Goal: Task Accomplishment & Management: Manage account settings

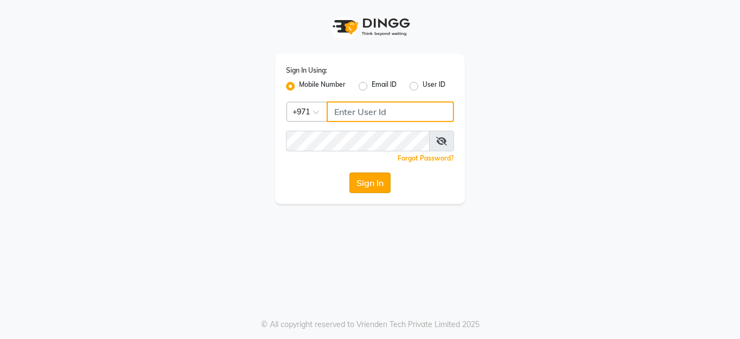
type input "554434207"
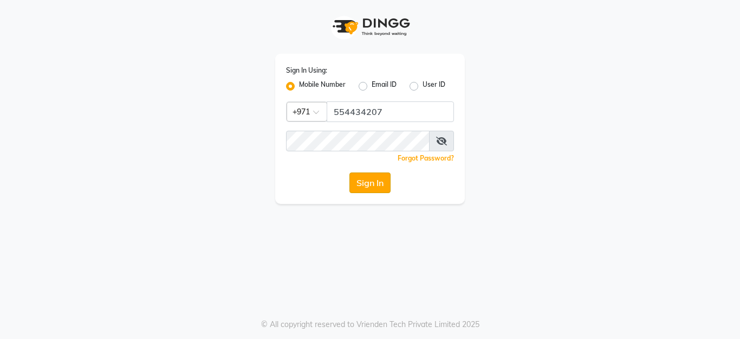
click at [369, 180] on button "Sign In" at bounding box center [369, 182] width 41 height 21
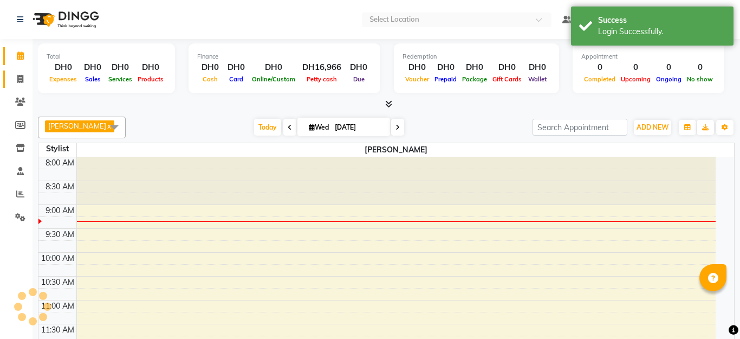
click at [20, 80] on icon at bounding box center [20, 79] width 6 height 8
select select "service"
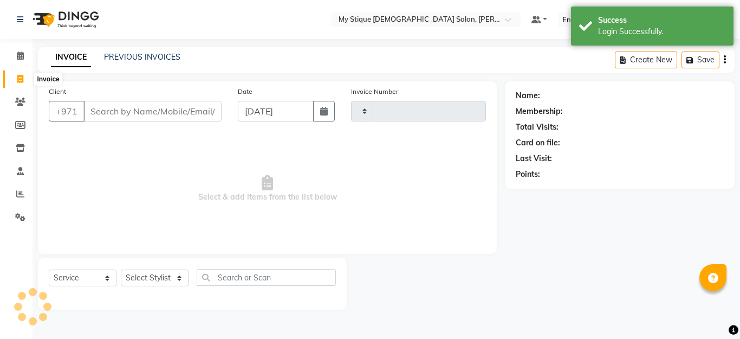
select select "en"
select select "7457"
type input "0953"
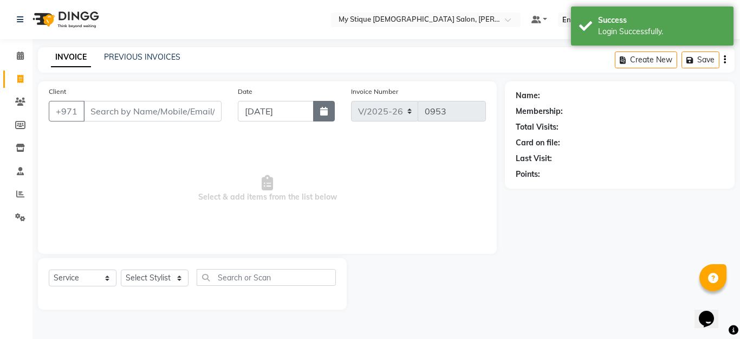
click at [328, 113] on button "button" at bounding box center [324, 111] width 22 height 21
select select "9"
select select "2025"
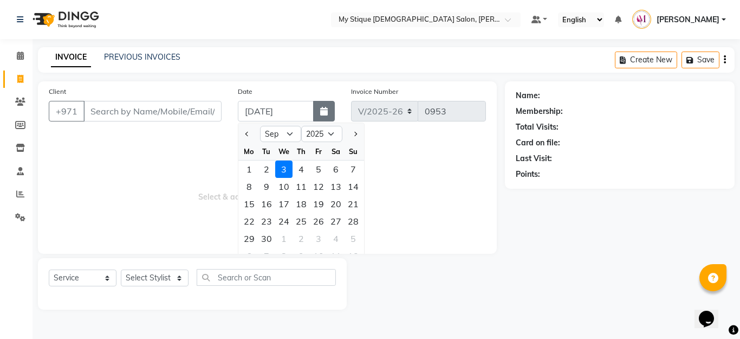
click at [322, 113] on icon "button" at bounding box center [324, 111] width 8 height 9
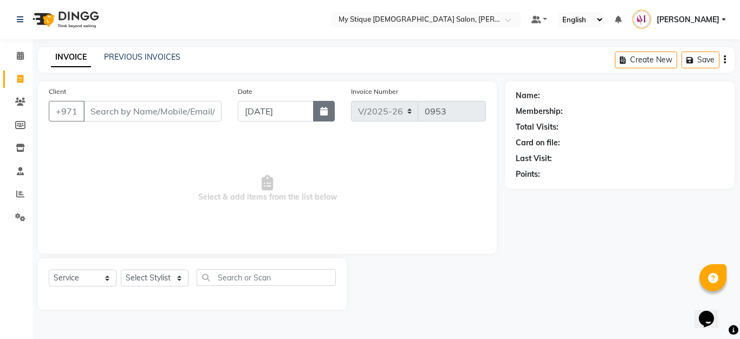
click at [322, 113] on icon "button" at bounding box center [324, 111] width 8 height 9
select select "9"
select select "2025"
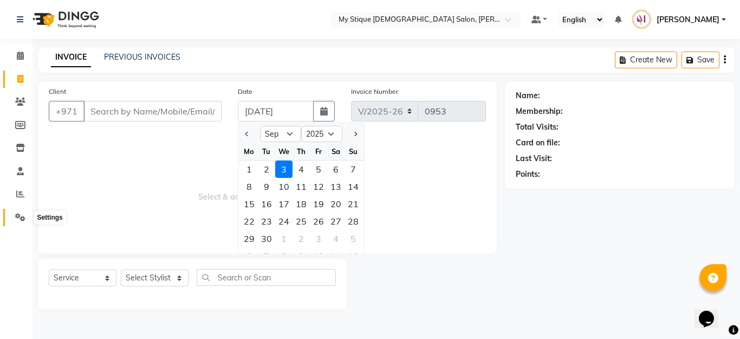
click at [17, 216] on icon at bounding box center [20, 217] width 10 height 8
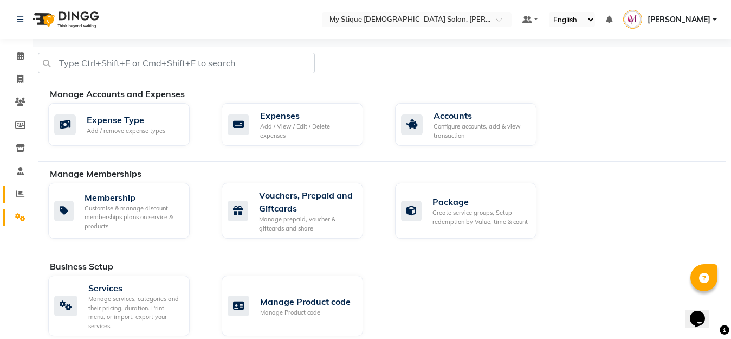
scroll to position [17, 0]
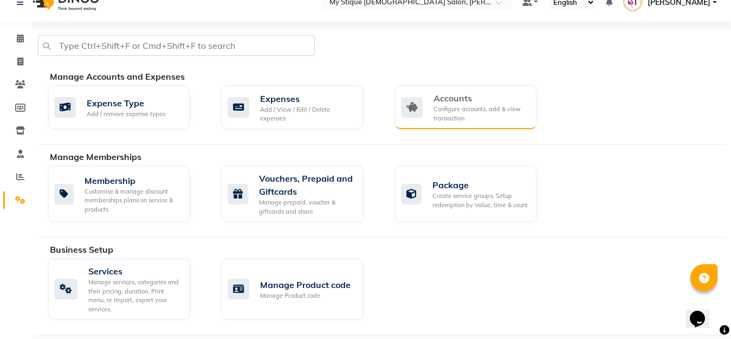
click at [479, 116] on div "Configure accounts, add & view transaction" at bounding box center [480, 114] width 94 height 18
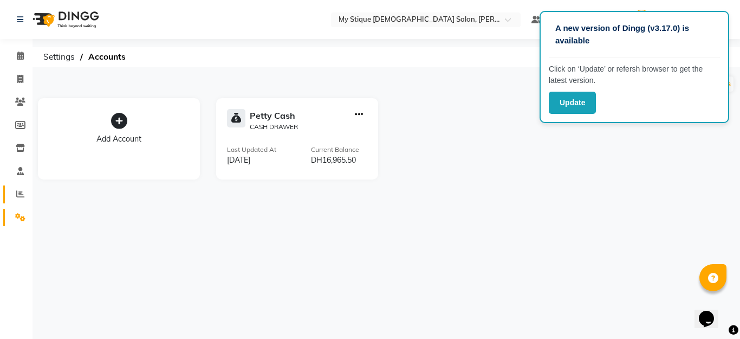
click at [21, 201] on link "Reports" at bounding box center [16, 194] width 26 height 18
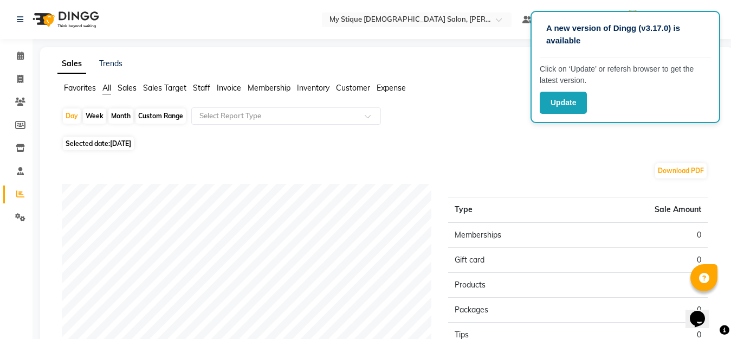
click at [149, 93] on li "Sales Target" at bounding box center [164, 87] width 43 height 11
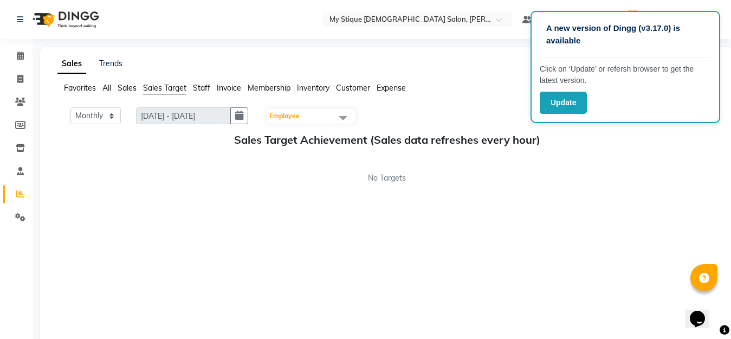
click at [173, 88] on span "Sales Target" at bounding box center [164, 88] width 43 height 10
click at [129, 87] on span "Sales" at bounding box center [127, 88] width 19 height 10
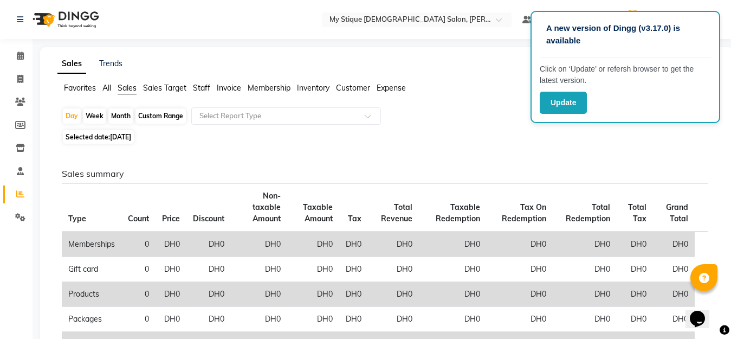
click at [124, 118] on div "Month" at bounding box center [120, 115] width 25 height 15
select select "9"
select select "2025"
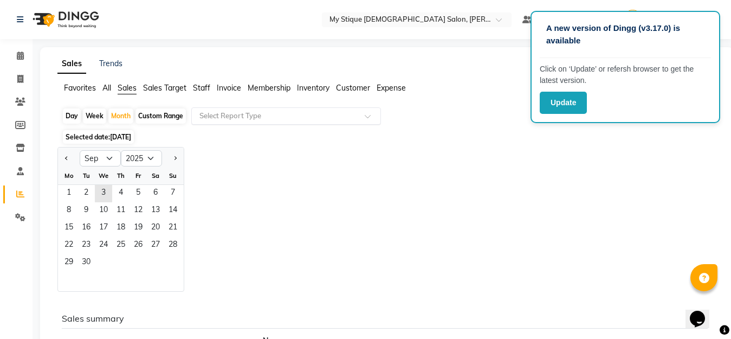
click at [264, 112] on input "text" at bounding box center [275, 116] width 156 height 11
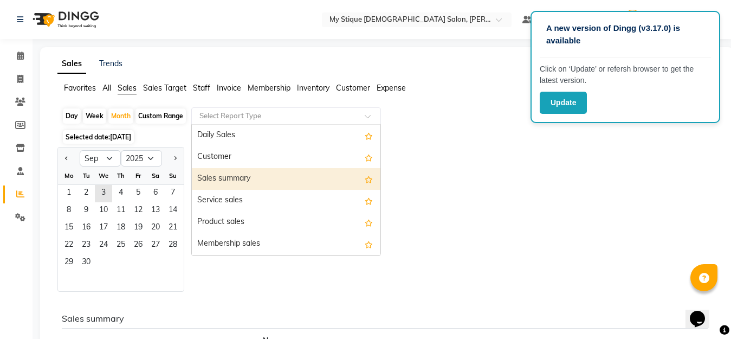
click at [232, 179] on div "Sales summary" at bounding box center [286, 179] width 189 height 22
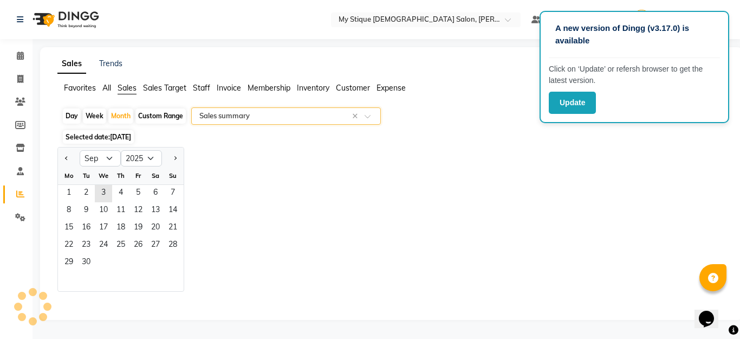
select select "full_report"
select select "csv"
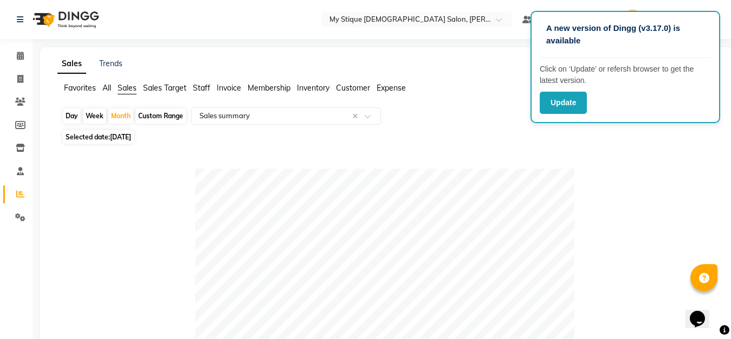
click at [134, 141] on span "Selected date: 03-09-2025" at bounding box center [98, 137] width 71 height 14
select select "9"
select select "2025"
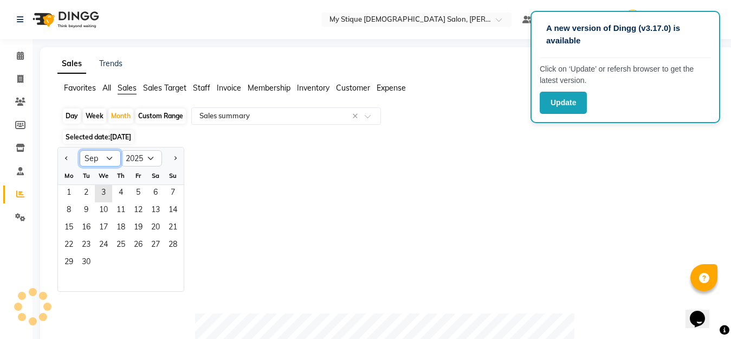
click at [109, 155] on select "Jan Feb Mar Apr May Jun [DATE] Aug Sep Oct Nov Dec" at bounding box center [100, 158] width 41 height 16
select select "8"
click at [80, 150] on select "Jan Feb Mar Apr May Jun [DATE] Aug Sep Oct Nov Dec" at bounding box center [100, 158] width 41 height 16
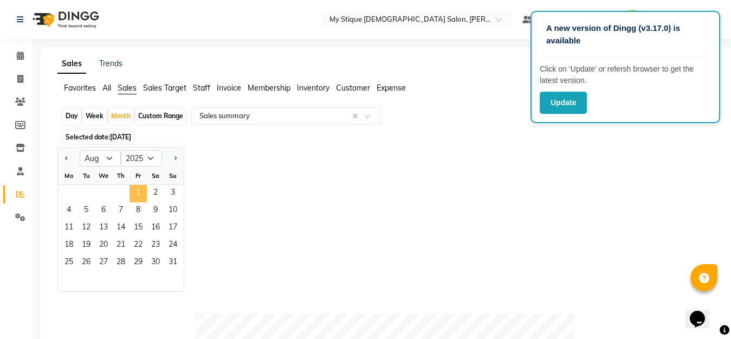
click at [140, 192] on span "1" at bounding box center [137, 193] width 17 height 17
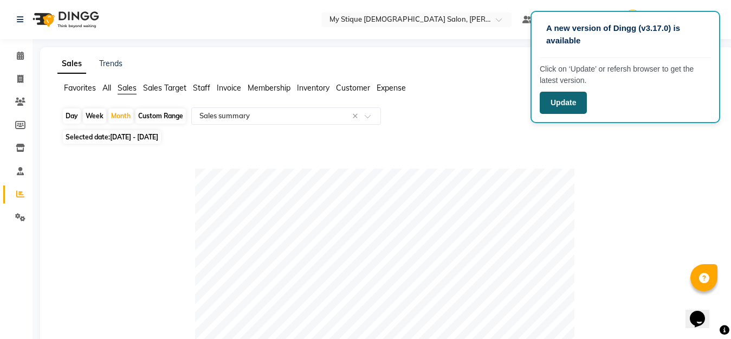
click at [571, 101] on button "Update" at bounding box center [563, 103] width 47 height 22
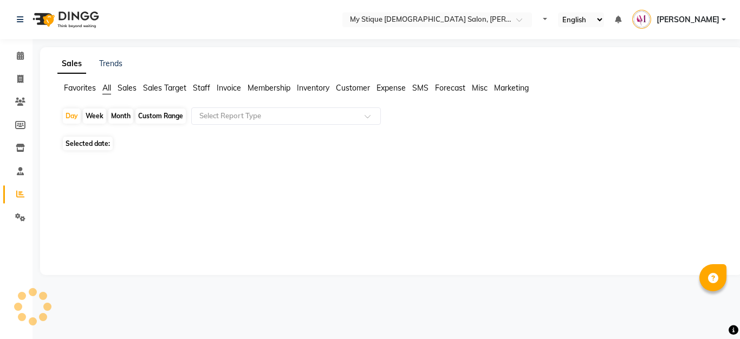
select select "en"
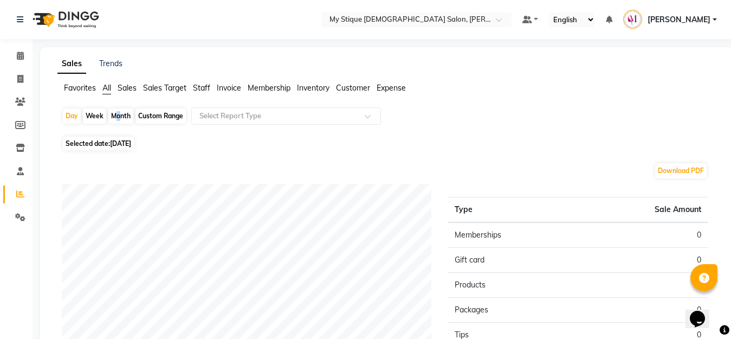
click at [114, 113] on div "Month" at bounding box center [120, 115] width 25 height 15
select select "9"
select select "2025"
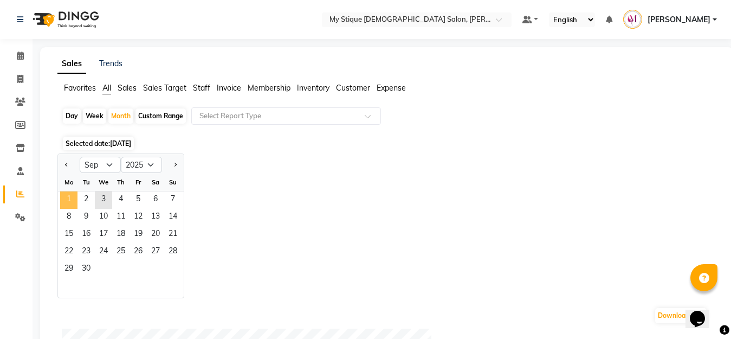
click at [69, 197] on span "1" at bounding box center [68, 199] width 17 height 17
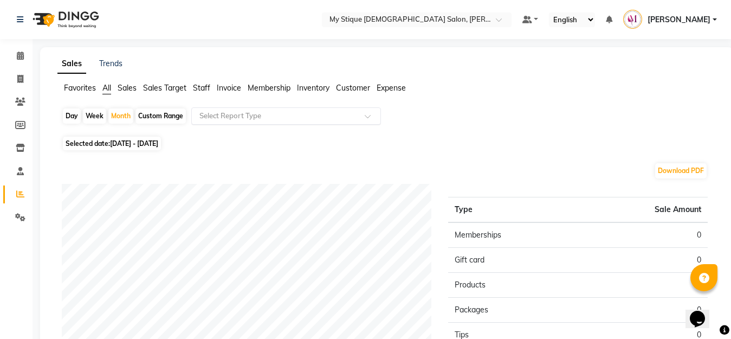
click at [238, 116] on input "text" at bounding box center [275, 116] width 156 height 11
click at [115, 114] on div "Month" at bounding box center [120, 115] width 25 height 15
select select "9"
select select "2025"
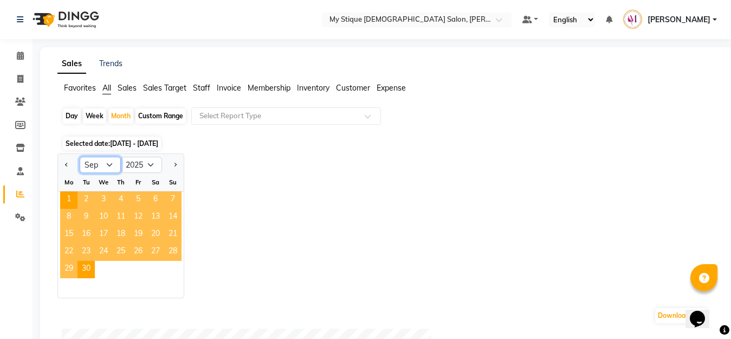
click at [107, 168] on select "Jan Feb Mar Apr May Jun [DATE] Aug Sep Oct Nov Dec" at bounding box center [100, 165] width 41 height 16
select select "8"
click at [80, 157] on select "Jan Feb Mar Apr May Jun [DATE] Aug Sep Oct Nov Dec" at bounding box center [100, 165] width 41 height 16
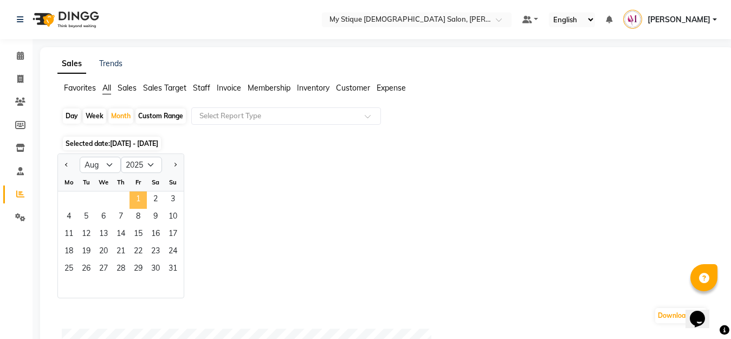
click at [139, 200] on span "1" at bounding box center [137, 199] width 17 height 17
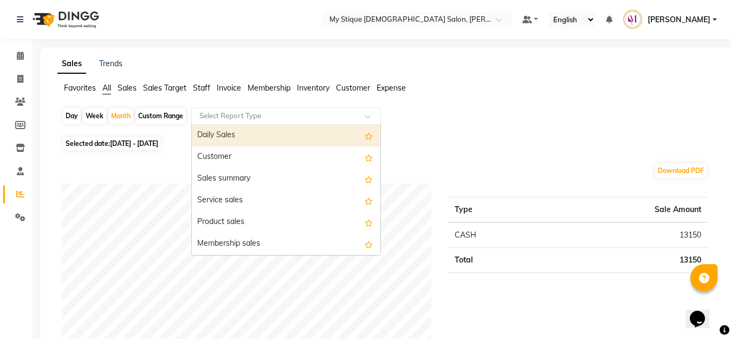
click at [222, 119] on input "text" at bounding box center [275, 116] width 156 height 11
click at [225, 136] on div "Daily Sales" at bounding box center [286, 136] width 189 height 22
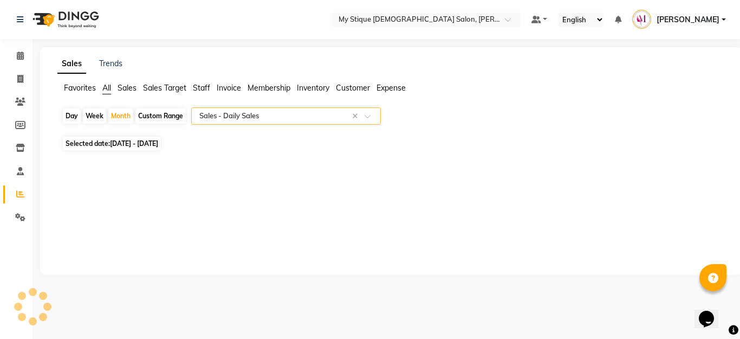
select select "full_report"
select select "csv"
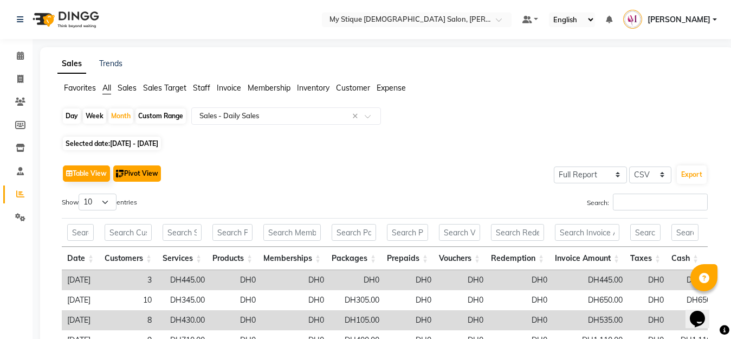
click at [151, 171] on button "Pivot View" at bounding box center [137, 173] width 48 height 16
select select "full_report"
select select "csv"
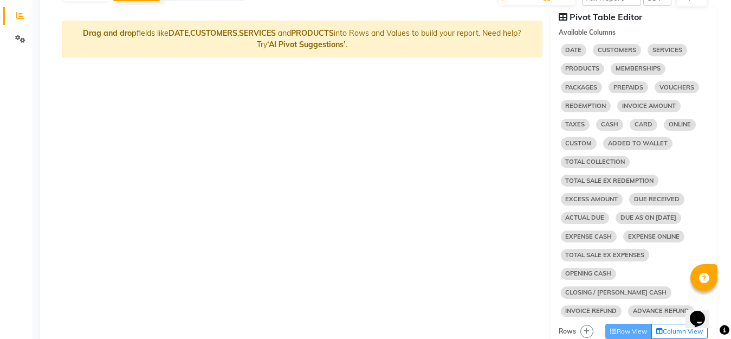
scroll to position [208, 0]
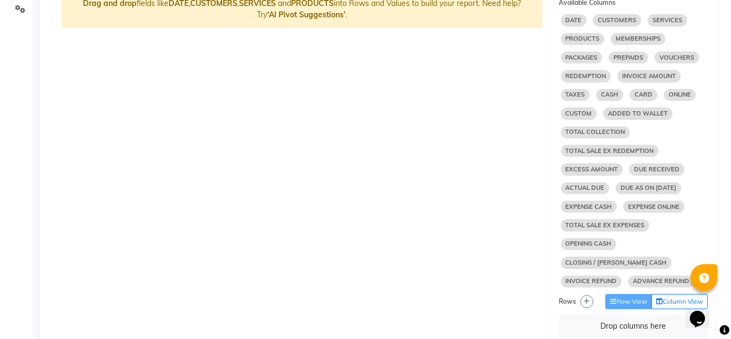
select select "10"
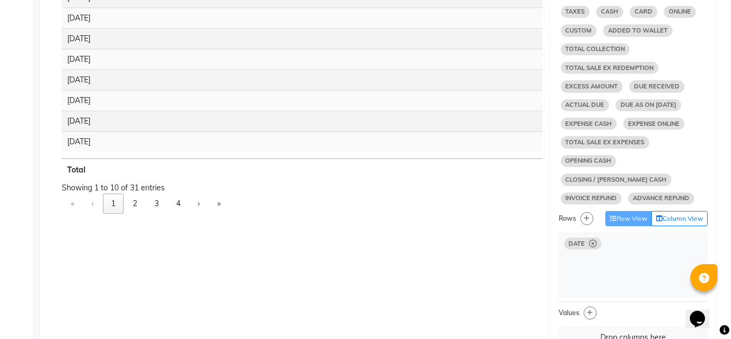
scroll to position [293, 0]
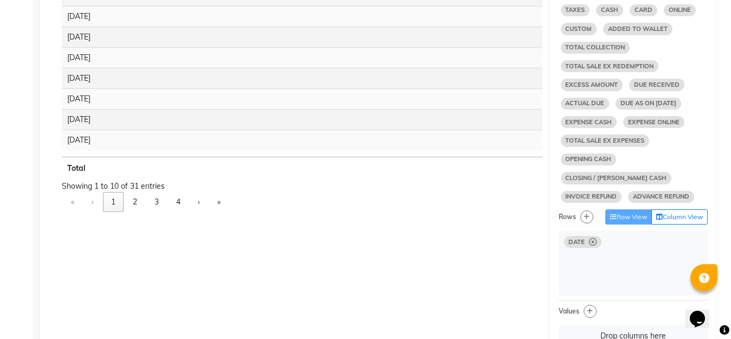
select select "10"
select select "sum"
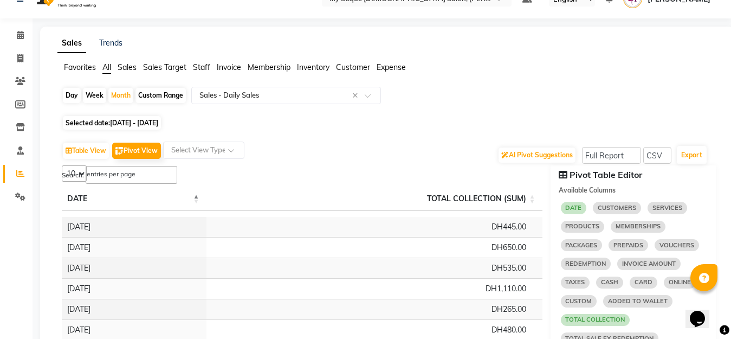
scroll to position [0, 0]
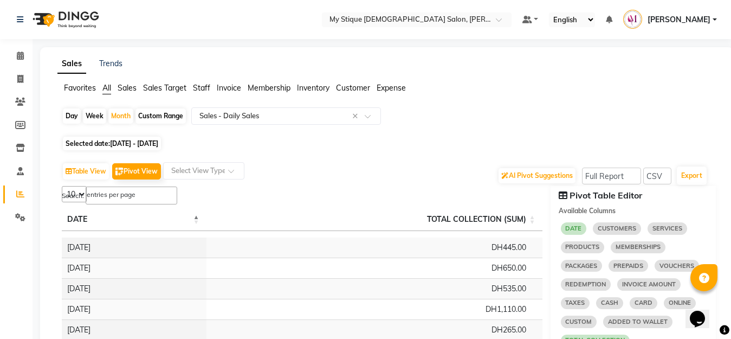
click at [221, 91] on span "Invoice" at bounding box center [229, 88] width 24 height 10
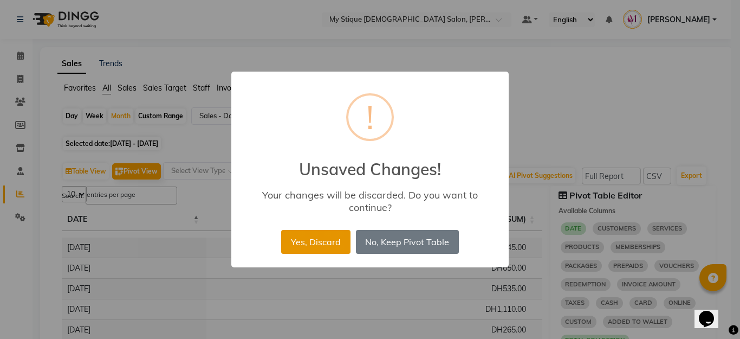
click at [301, 243] on button "Yes, Discard" at bounding box center [315, 242] width 69 height 24
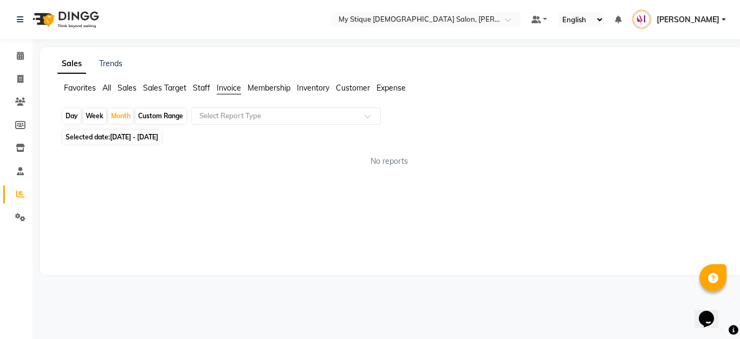
click at [231, 90] on span "Invoice" at bounding box center [229, 88] width 24 height 10
click at [22, 82] on icon at bounding box center [20, 79] width 6 height 8
select select "service"
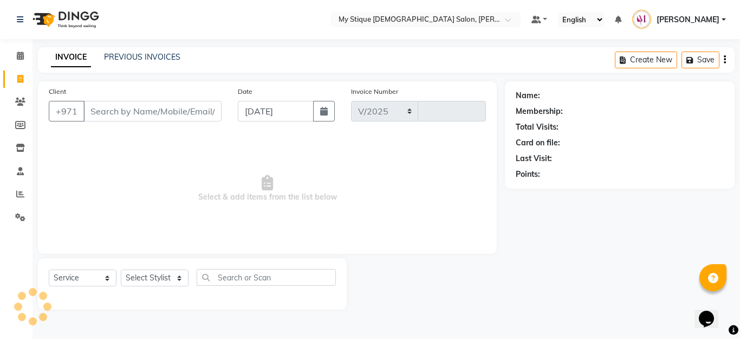
select select "7457"
type input "0953"
click at [324, 115] on button "button" at bounding box center [324, 111] width 22 height 21
select select "9"
select select "2025"
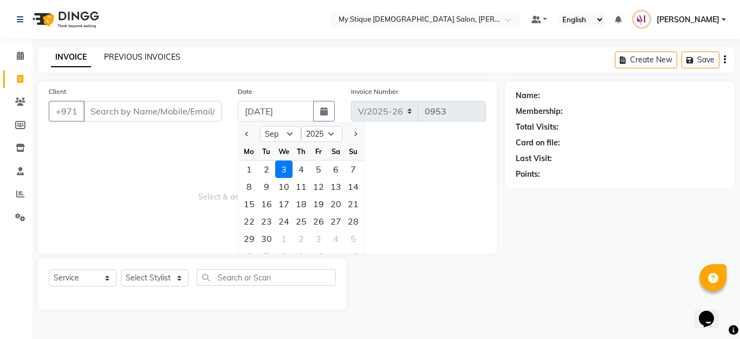
click at [143, 61] on link "PREVIOUS INVOICES" at bounding box center [142, 57] width 76 height 10
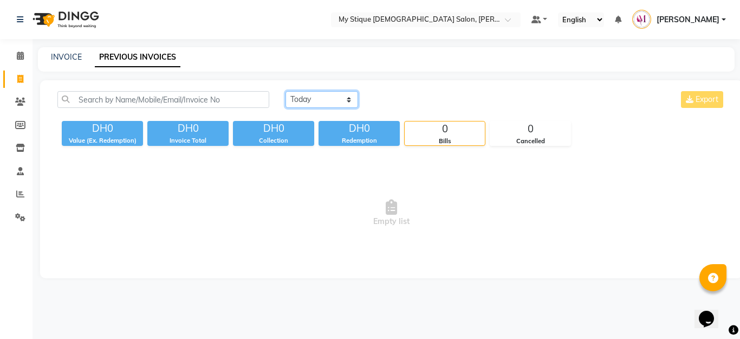
click at [322, 101] on select "[DATE] [DATE] Custom Range" at bounding box center [322, 99] width 73 height 17
select select "range"
click at [286, 91] on select "[DATE] [DATE] Custom Range" at bounding box center [322, 99] width 73 height 17
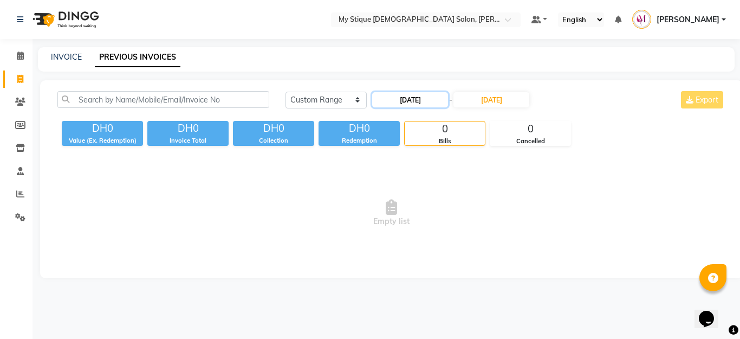
click at [425, 102] on input "[DATE]" at bounding box center [410, 99] width 76 height 15
select select "9"
select select "2025"
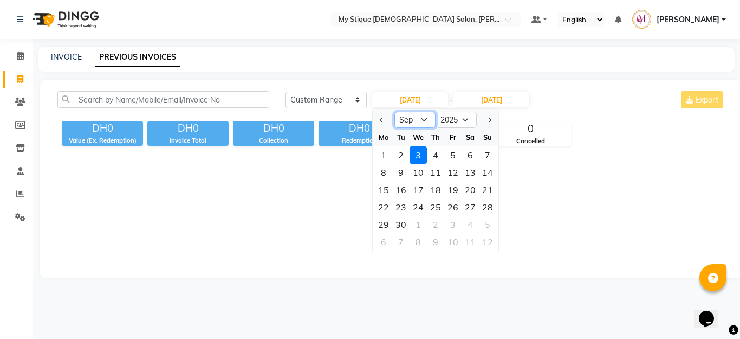
click at [409, 116] on select "Jan Feb Mar Apr May Jun [DATE] Aug Sep Oct Nov Dec" at bounding box center [414, 120] width 41 height 16
select select "8"
click at [394, 112] on select "Jan Feb Mar Apr May Jun [DATE] Aug Sep Oct Nov Dec" at bounding box center [414, 120] width 41 height 16
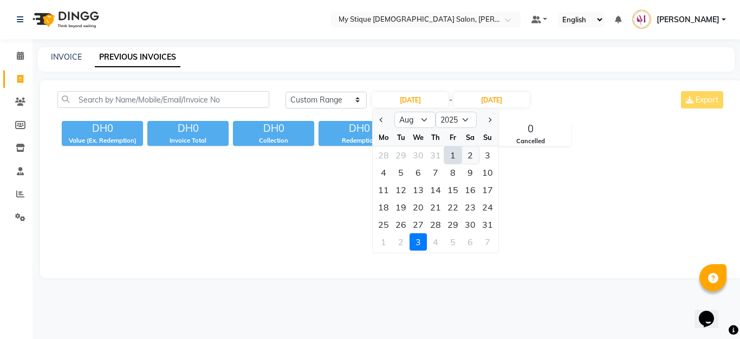
click at [470, 156] on div "2" at bounding box center [470, 154] width 17 height 17
type input "[DATE]"
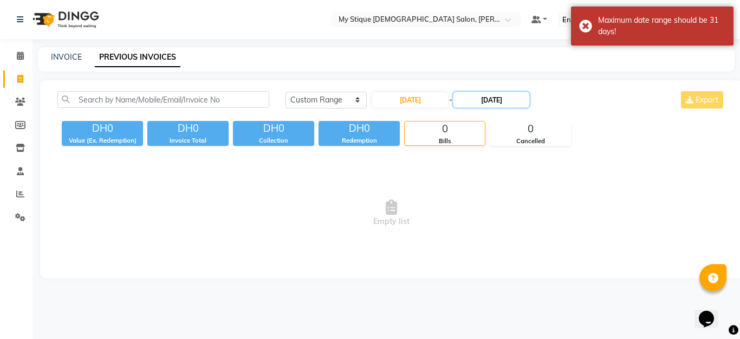
click at [494, 99] on input "[DATE]" at bounding box center [491, 99] width 76 height 15
select select "9"
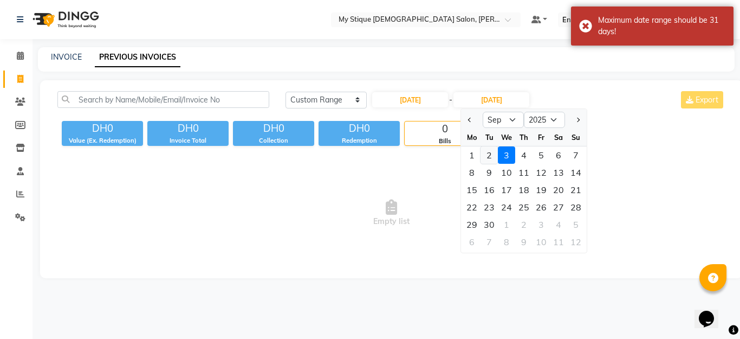
click at [491, 157] on div "2" at bounding box center [489, 154] width 17 height 17
type input "02-09-2025"
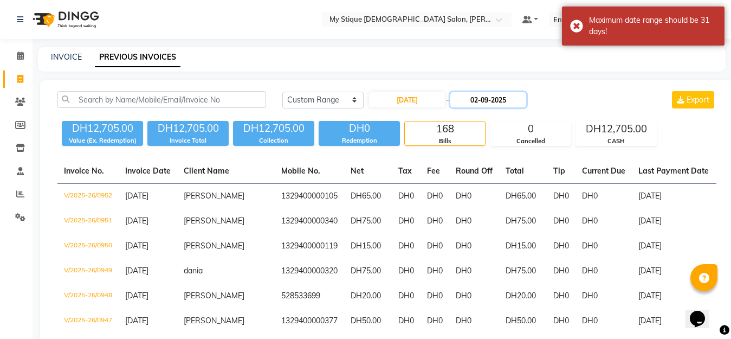
click at [509, 106] on input "02-09-2025" at bounding box center [488, 99] width 76 height 15
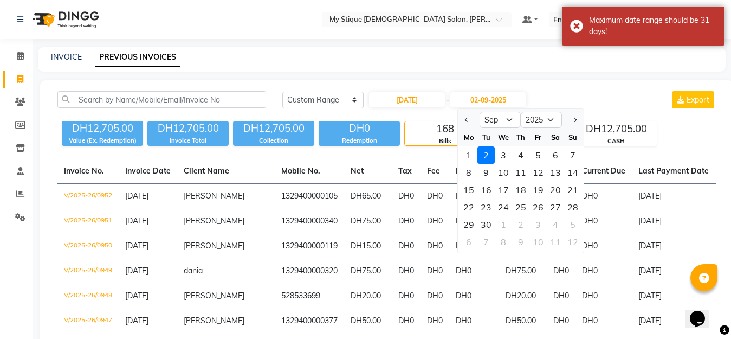
click at [498, 130] on div "We" at bounding box center [503, 136] width 17 height 17
click at [498, 126] on select "Aug Sep Oct Nov Dec" at bounding box center [499, 120] width 41 height 16
select select "8"
click at [479, 112] on select "Aug Sep Oct Nov Dec" at bounding box center [499, 120] width 41 height 16
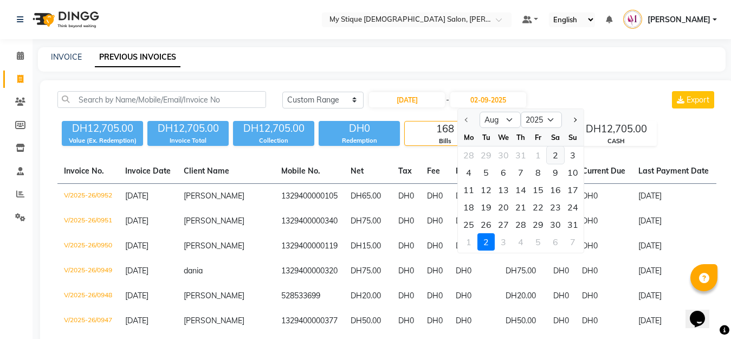
click at [553, 158] on div "2" at bounding box center [555, 154] width 17 height 17
type input "[DATE]"
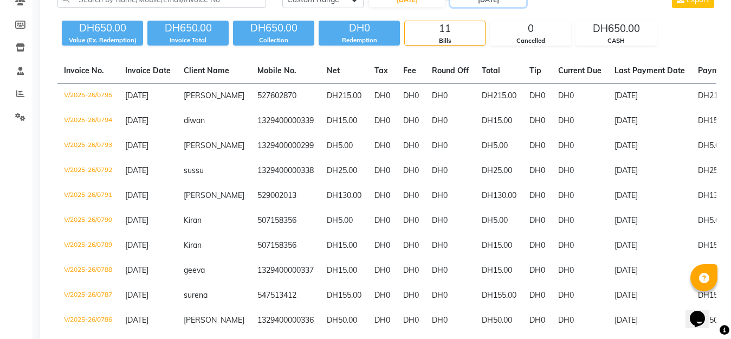
scroll to position [109, 0]
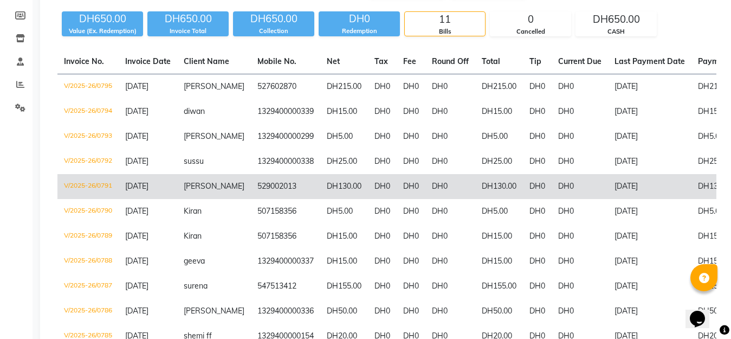
click at [707, 187] on td "DH130.00" at bounding box center [732, 186] width 83 height 25
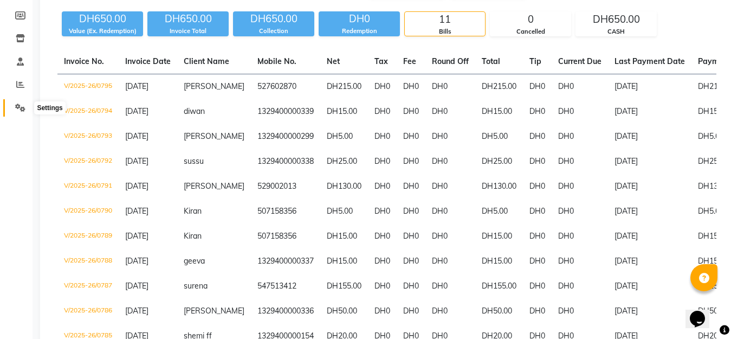
click at [14, 108] on span at bounding box center [20, 108] width 19 height 12
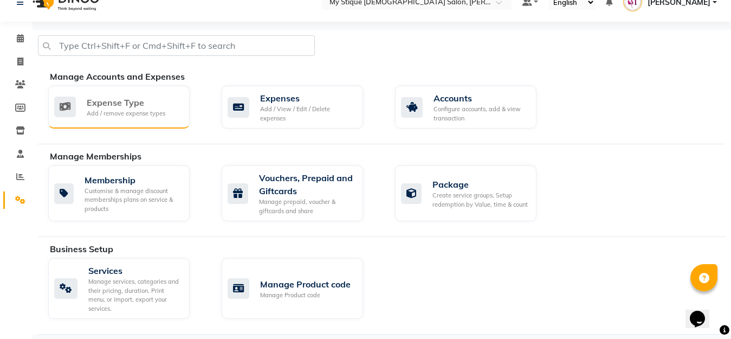
scroll to position [17, 0]
click at [18, 182] on span at bounding box center [20, 177] width 19 height 12
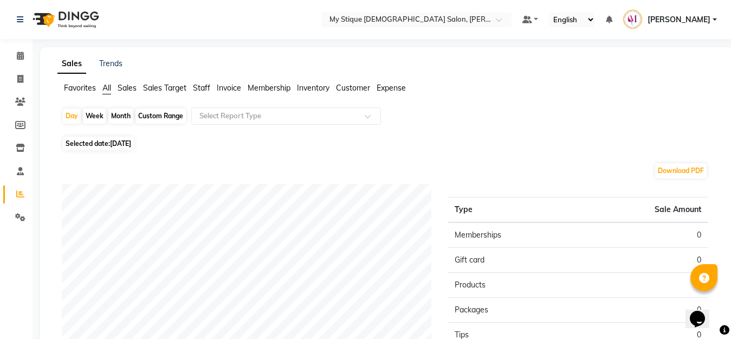
click at [229, 89] on span "Invoice" at bounding box center [229, 88] width 24 height 10
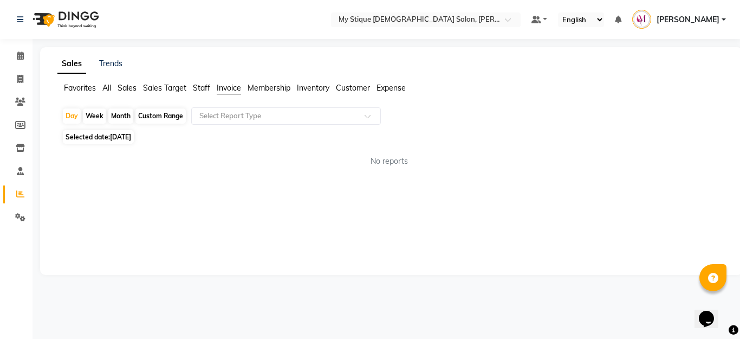
click at [118, 113] on div "Month" at bounding box center [120, 115] width 25 height 15
select select "9"
select select "2025"
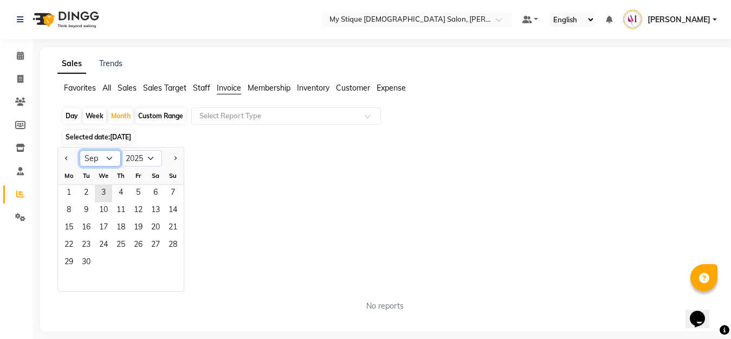
click at [111, 158] on select "Jan Feb Mar Apr May Jun [DATE] Aug Sep Oct Nov Dec" at bounding box center [100, 158] width 41 height 16
select select "8"
click at [80, 150] on select "Jan Feb Mar Apr May Jun [DATE] Aug Sep Oct Nov Dec" at bounding box center [100, 158] width 41 height 16
click at [204, 119] on input "text" at bounding box center [275, 116] width 156 height 11
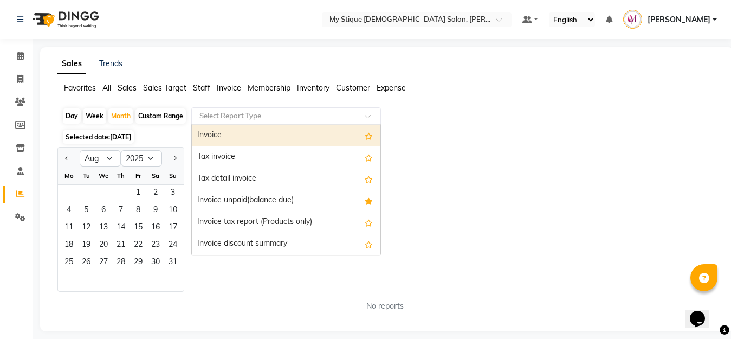
click at [236, 134] on div "Invoice" at bounding box center [286, 136] width 189 height 22
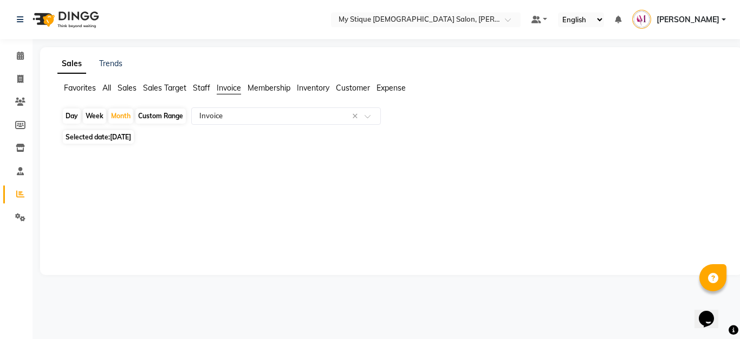
click at [225, 159] on div at bounding box center [389, 155] width 672 height 17
click at [20, 195] on icon at bounding box center [20, 194] width 8 height 8
click at [22, 198] on span at bounding box center [20, 194] width 19 height 12
click at [21, 193] on icon at bounding box center [20, 194] width 8 height 8
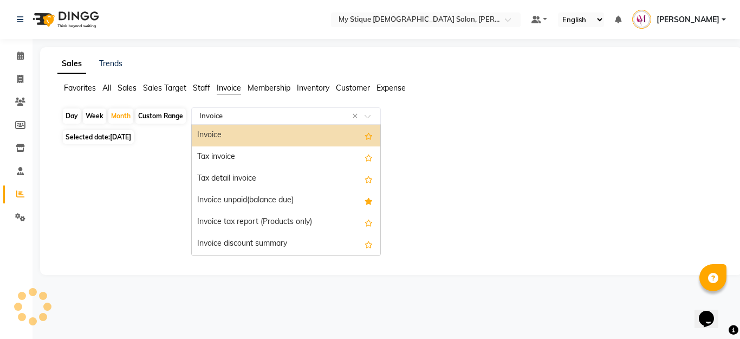
click at [257, 115] on input "text" at bounding box center [275, 116] width 156 height 11
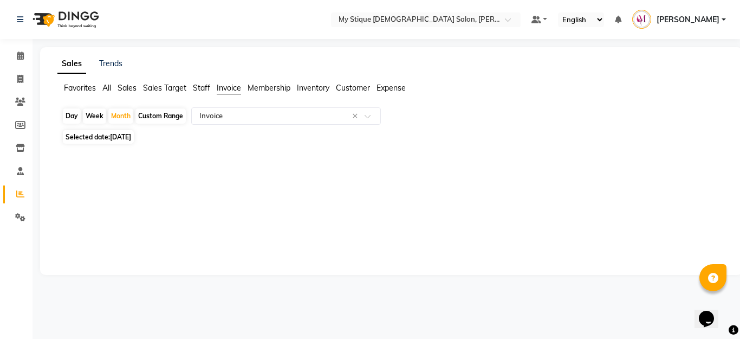
click at [122, 163] on div at bounding box center [389, 155] width 672 height 17
click at [122, 119] on div "Month" at bounding box center [120, 115] width 25 height 15
select select "9"
select select "2025"
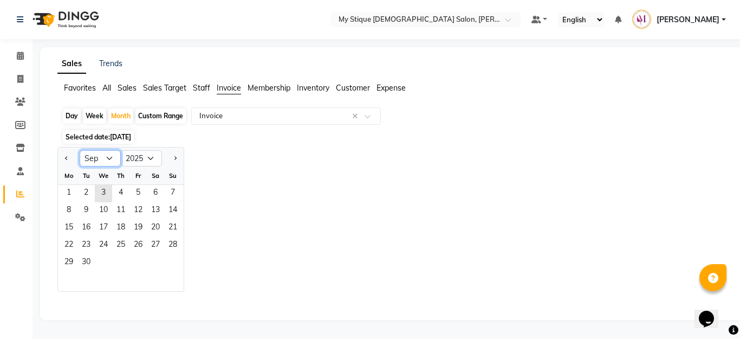
click at [113, 158] on select "Jan Feb Mar Apr May Jun [DATE] Aug Sep Oct Nov Dec" at bounding box center [100, 158] width 41 height 16
drag, startPoint x: 113, startPoint y: 158, endPoint x: 106, endPoint y: 162, distance: 8.3
click at [106, 162] on select "Jan Feb Mar Apr May Jun [DATE] Aug Sep Oct Nov Dec" at bounding box center [100, 158] width 41 height 16
click at [110, 159] on select "Jan Feb Mar Apr May Jun [DATE] Aug Sep Oct Nov Dec" at bounding box center [100, 158] width 41 height 16
select select "8"
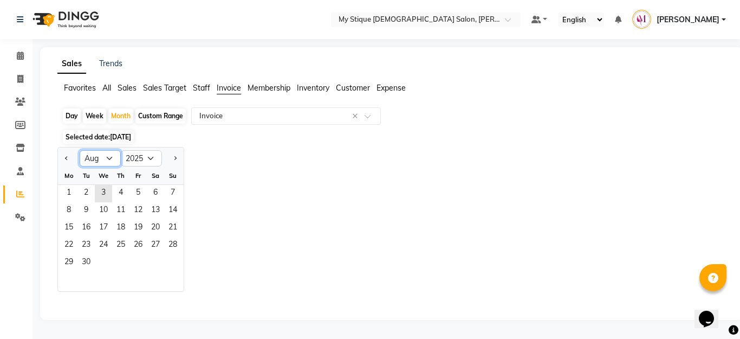
click at [80, 150] on select "Jan Feb Mar Apr May Jun [DATE] Aug Sep Oct Nov Dec" at bounding box center [100, 158] width 41 height 16
click at [137, 191] on span "1" at bounding box center [137, 193] width 17 height 17
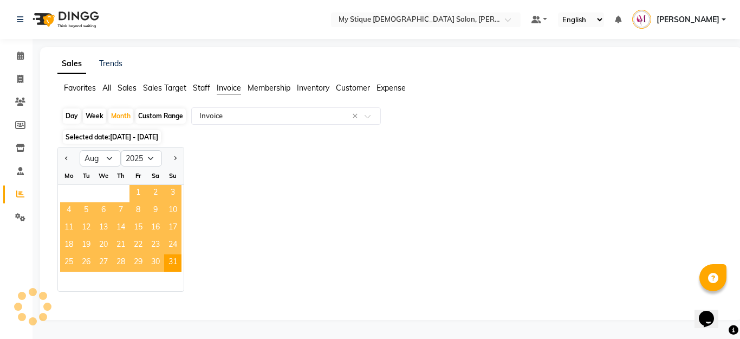
select select "full_report"
select select "csv"
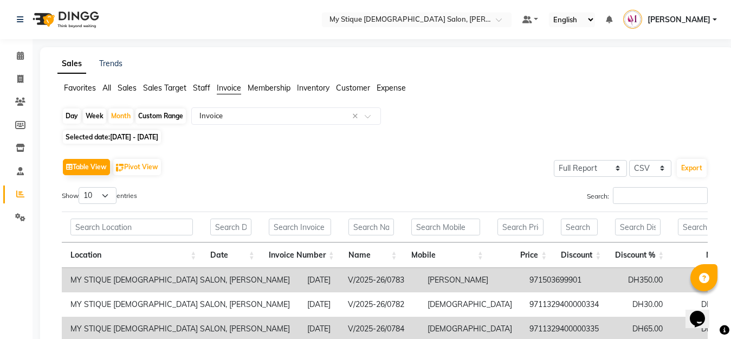
click at [153, 88] on span "Sales Target" at bounding box center [164, 88] width 43 height 10
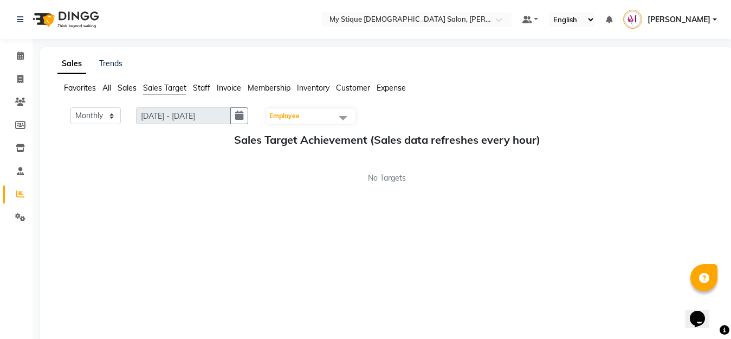
click at [12, 186] on link "Reports" at bounding box center [16, 194] width 26 height 18
click at [23, 197] on icon at bounding box center [20, 194] width 8 height 8
click at [125, 87] on span "Sales" at bounding box center [127, 88] width 19 height 10
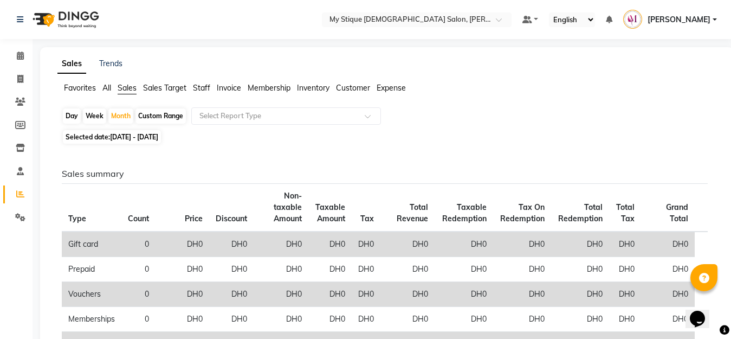
click at [228, 87] on span "Invoice" at bounding box center [229, 88] width 24 height 10
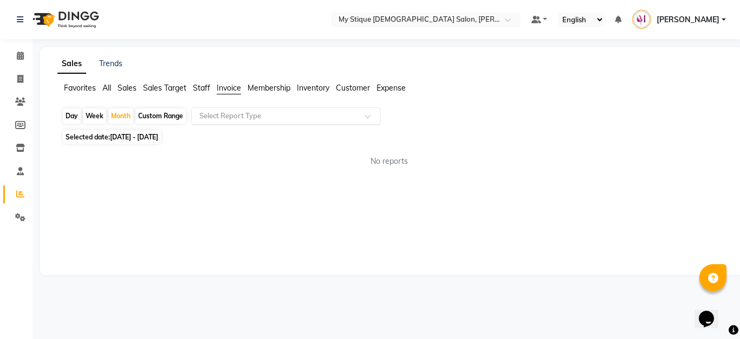
click at [235, 118] on input "text" at bounding box center [275, 116] width 156 height 11
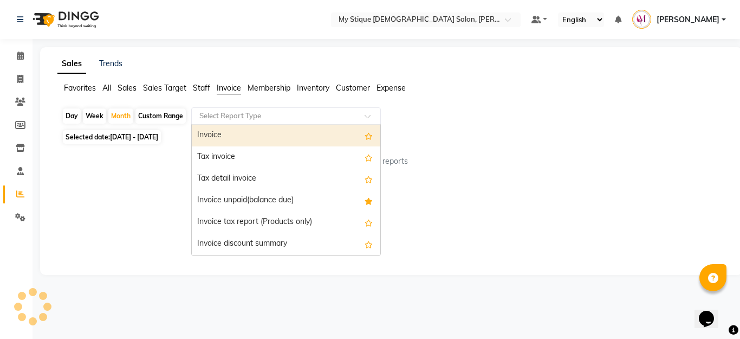
click at [226, 137] on div "Invoice" at bounding box center [286, 136] width 189 height 22
select select "full_report"
select select "csv"
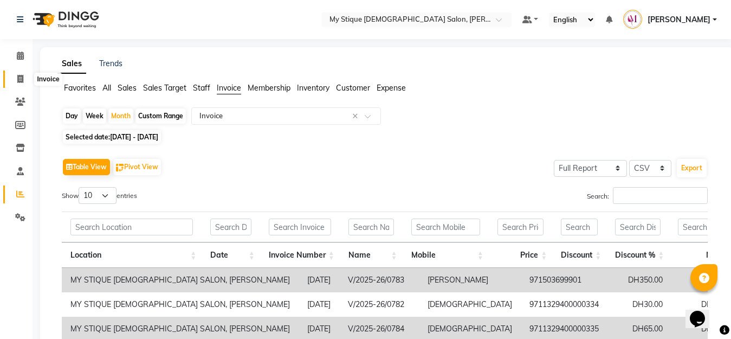
click at [20, 78] on icon at bounding box center [20, 79] width 6 height 8
select select "service"
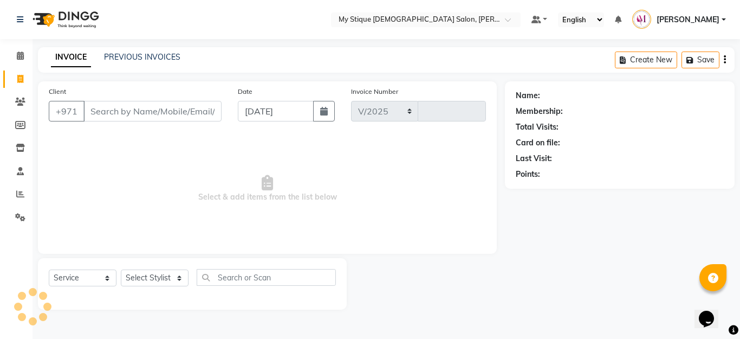
select select "7457"
type input "0954"
click at [20, 196] on icon at bounding box center [20, 194] width 8 height 8
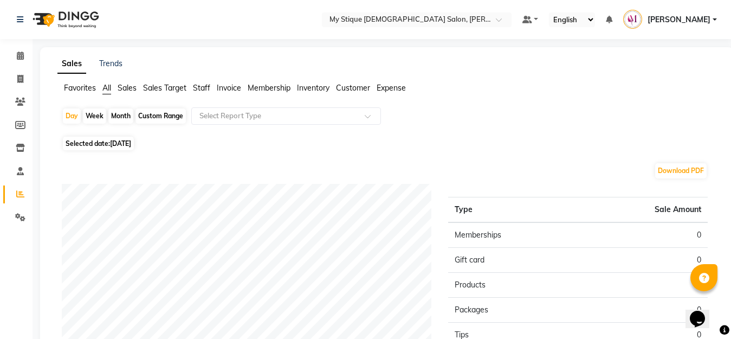
click at [124, 87] on span "Sales" at bounding box center [127, 88] width 19 height 10
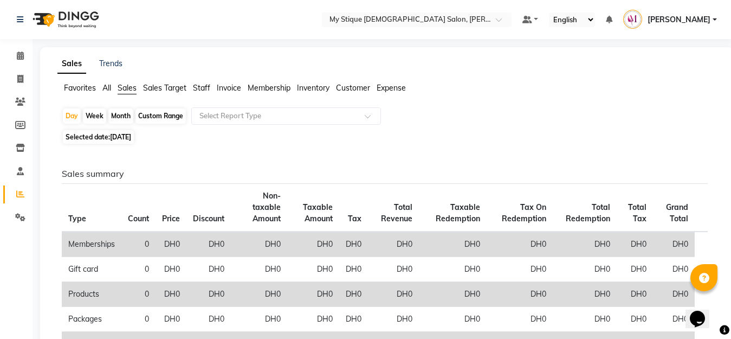
click at [124, 119] on div "Month" at bounding box center [120, 115] width 25 height 15
select select "9"
select select "2025"
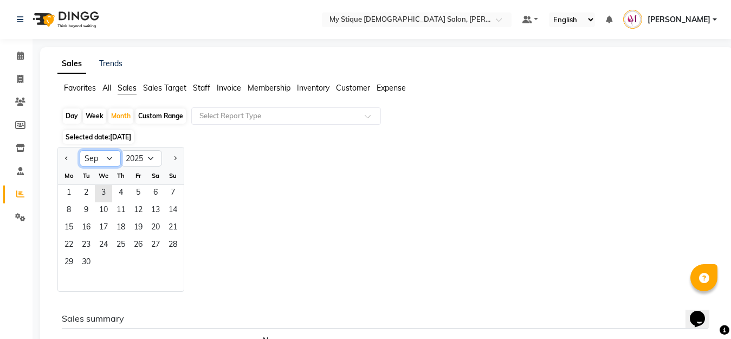
click at [112, 164] on select "Jan Feb Mar Apr May Jun [DATE] Aug Sep Oct Nov Dec" at bounding box center [100, 158] width 41 height 16
select select "8"
click at [80, 150] on select "Jan Feb Mar Apr May Jun [DATE] Aug Sep Oct Nov Dec" at bounding box center [100, 158] width 41 height 16
click at [137, 190] on span "1" at bounding box center [137, 193] width 17 height 17
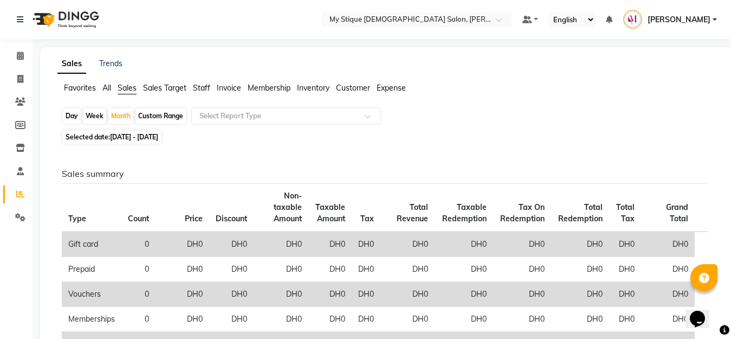
click at [157, 136] on span "[DATE] - [DATE]" at bounding box center [134, 137] width 48 height 8
select select "8"
select select "2025"
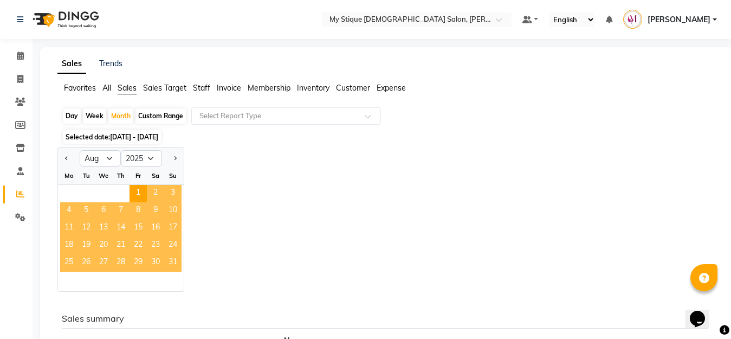
click at [175, 263] on span "31" at bounding box center [172, 262] width 17 height 17
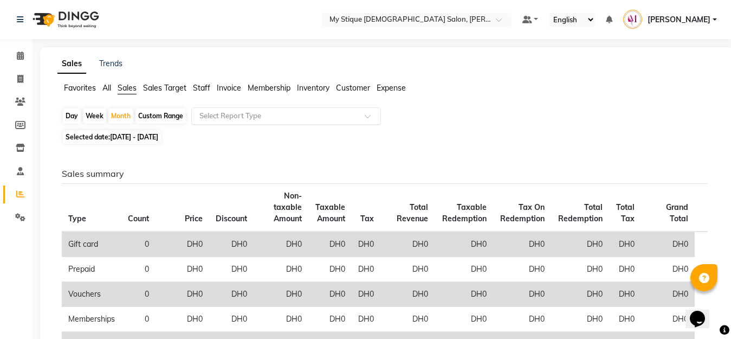
click at [236, 111] on input "text" at bounding box center [275, 116] width 156 height 11
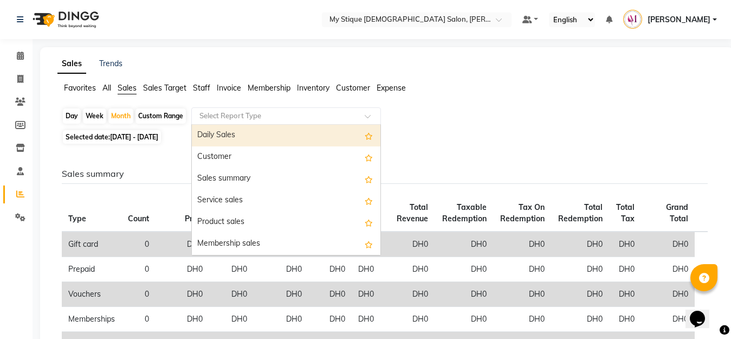
click at [224, 138] on div "Daily Sales" at bounding box center [286, 136] width 189 height 22
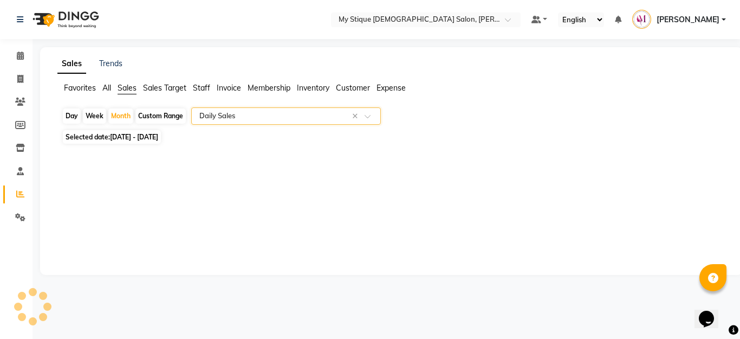
select select "full_report"
select select "csv"
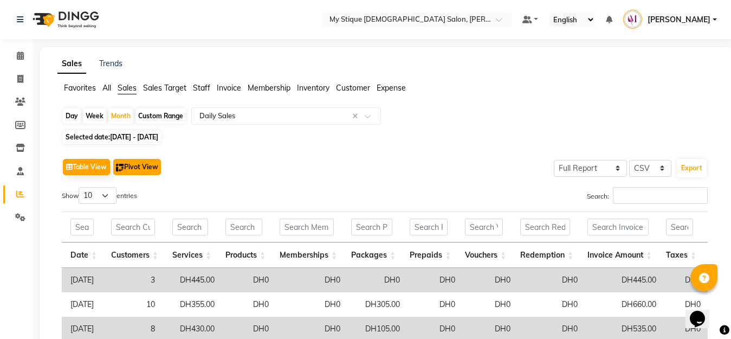
click at [155, 162] on button "Pivot View" at bounding box center [137, 167] width 48 height 16
select select "full_report"
select select "csv"
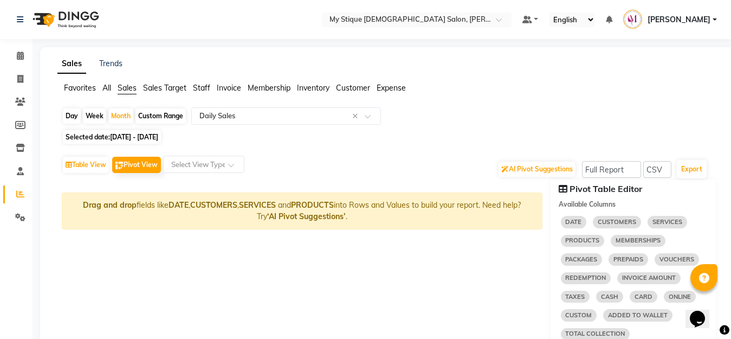
click at [568, 220] on span "DATE" at bounding box center [574, 222] width 26 height 12
click at [574, 224] on span "DATE" at bounding box center [574, 222] width 26 height 12
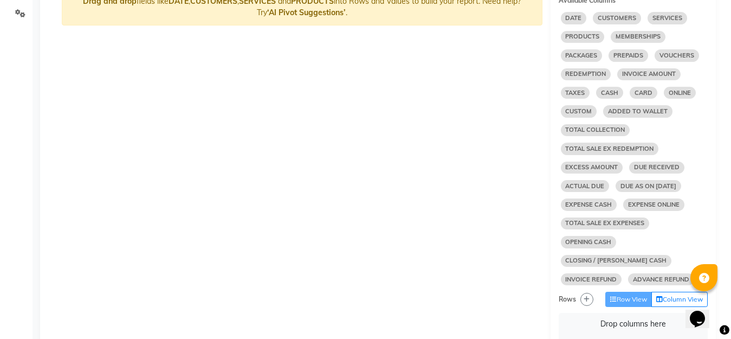
scroll to position [205, 0]
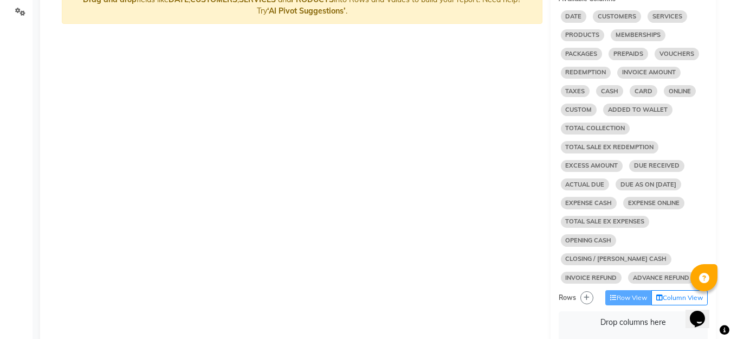
select select "10"
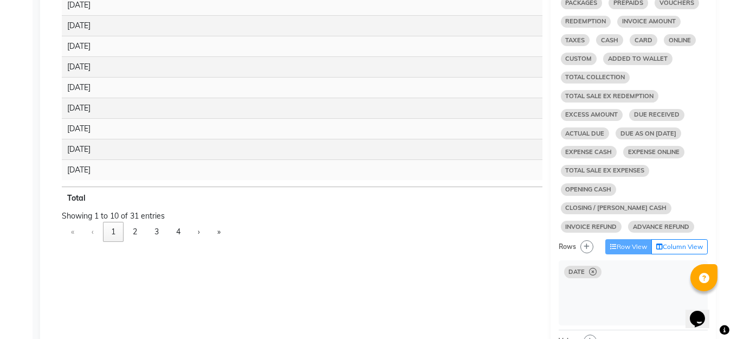
scroll to position [283, 0]
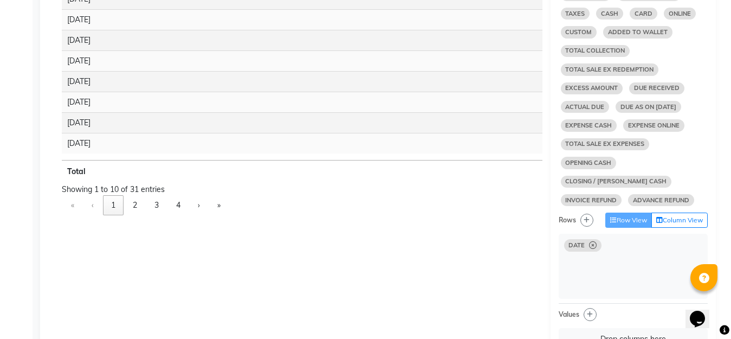
select select "10"
select select "sum"
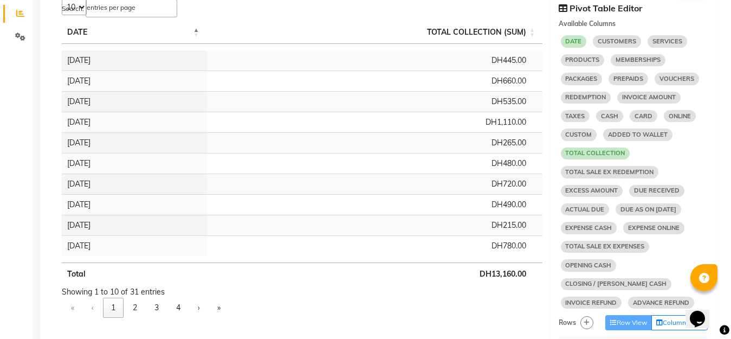
scroll to position [242, 0]
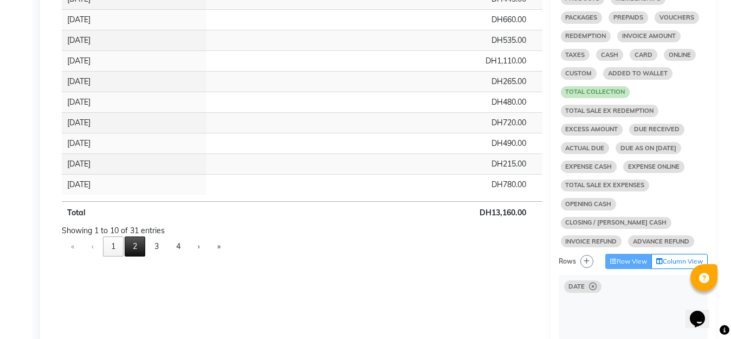
click at [131, 243] on button "2" at bounding box center [135, 246] width 21 height 20
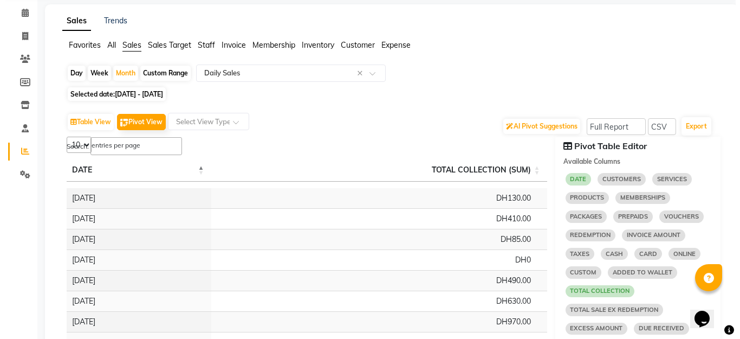
scroll to position [16, 0]
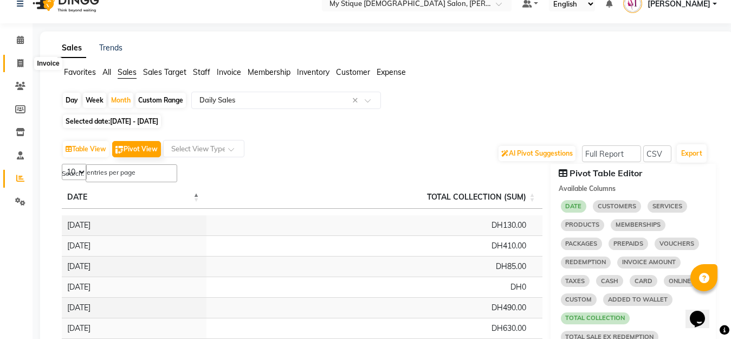
click at [22, 67] on icon at bounding box center [20, 63] width 6 height 8
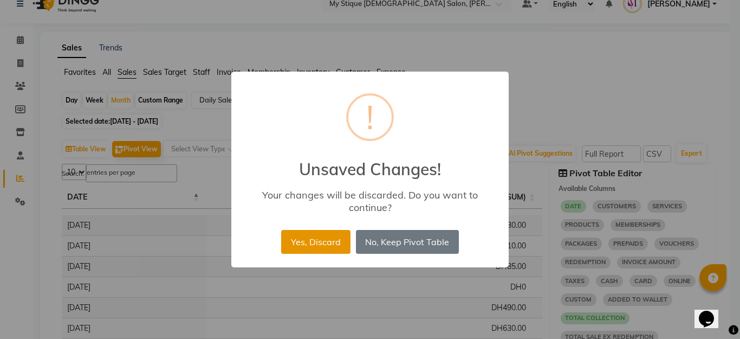
click at [313, 236] on button "Yes, Discard" at bounding box center [315, 242] width 69 height 24
select select "service"
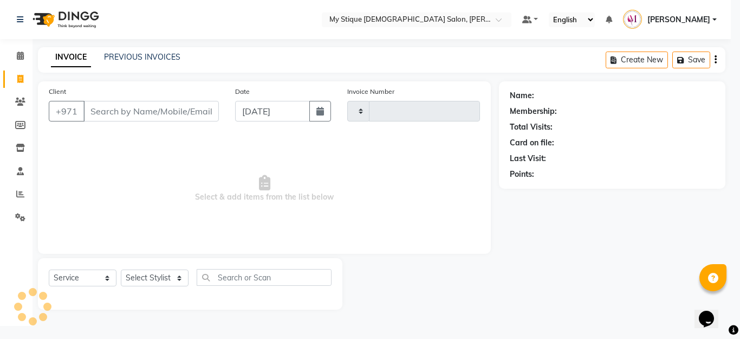
type input "0961"
select select "7457"
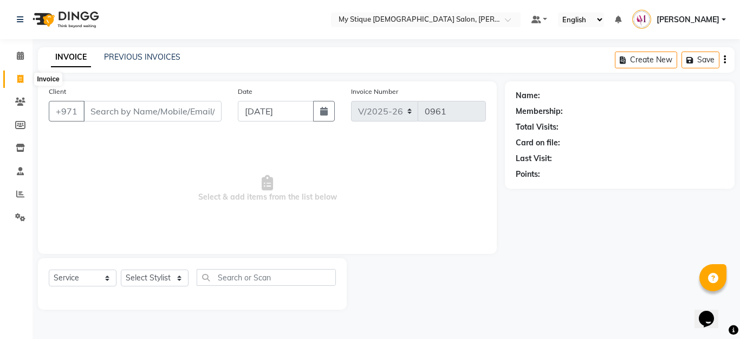
click at [18, 78] on icon at bounding box center [20, 79] width 6 height 8
select select "service"
type input "0961"
select select "7457"
click at [327, 104] on button "button" at bounding box center [324, 111] width 22 height 21
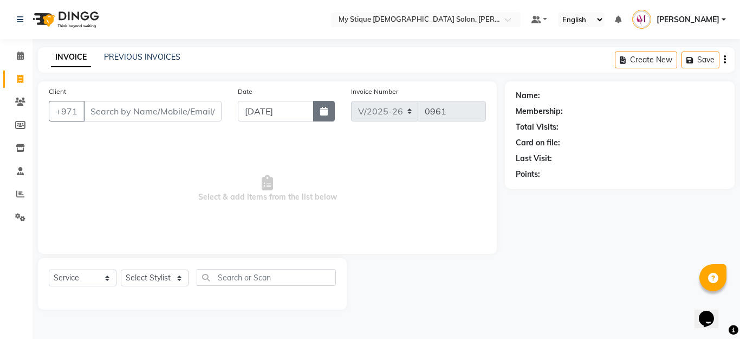
select select "9"
select select "2025"
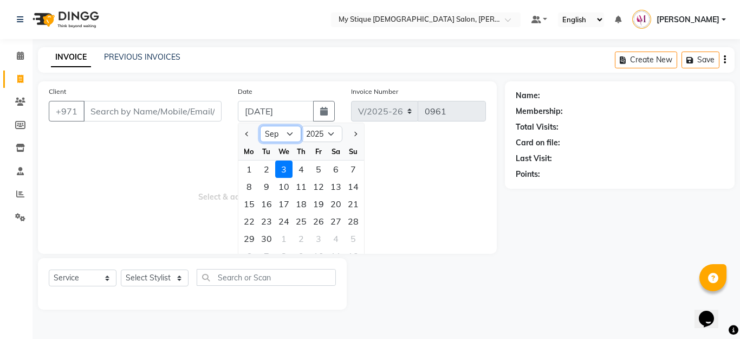
click at [289, 134] on select "Jan Feb Mar Apr May Jun [DATE] Aug Sep Oct Nov Dec" at bounding box center [280, 134] width 41 height 16
select select "8"
click at [260, 126] on select "Jan Feb Mar Apr May Jun [DATE] Aug Sep Oct Nov Dec" at bounding box center [280, 134] width 41 height 16
click at [286, 219] on div "20" at bounding box center [283, 220] width 17 height 17
type input "[DATE]"
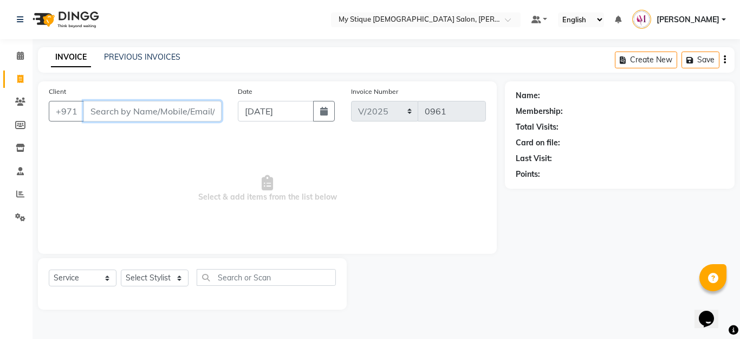
click at [130, 113] on input "Client" at bounding box center [152, 111] width 138 height 21
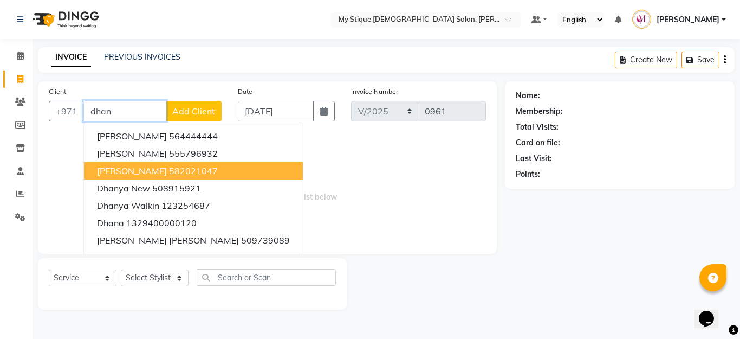
click at [141, 171] on span "[PERSON_NAME]" at bounding box center [132, 170] width 70 height 11
type input "582021047"
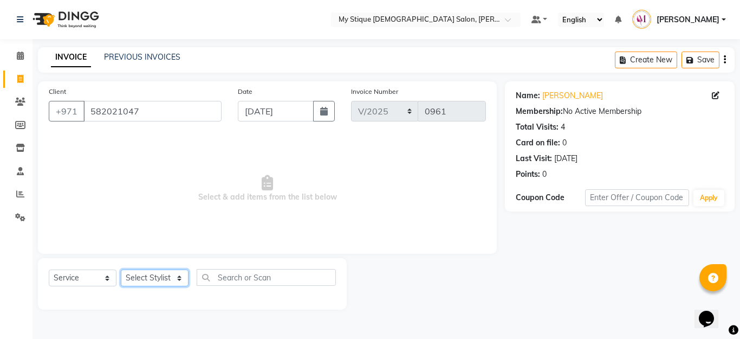
click at [130, 284] on select "Select Stylist [PERSON_NAME] Reshma [PERSON_NAME] Sales [PERSON_NAME] TEMP STAFF" at bounding box center [155, 277] width 68 height 17
select select "83492"
click at [121, 269] on select "Select Stylist [PERSON_NAME] Reshma [PERSON_NAME] Sales [PERSON_NAME] TEMP STAFF" at bounding box center [155, 277] width 68 height 17
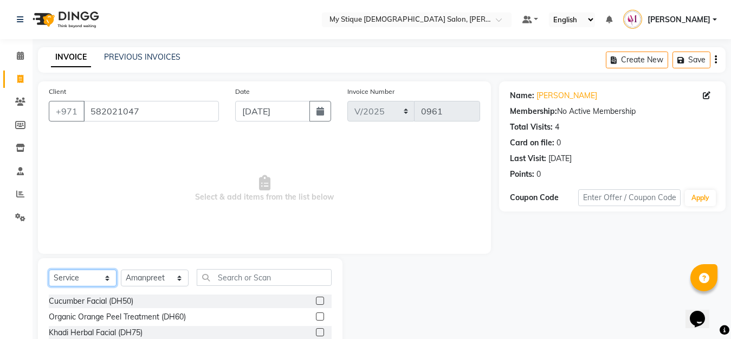
click at [103, 275] on select "Select Service Product Membership Package Voucher Prepaid Gift Card" at bounding box center [83, 277] width 68 height 17
click at [49, 269] on select "Select Service Product Membership Package Voucher Prepaid Gift Card" at bounding box center [83, 277] width 68 height 17
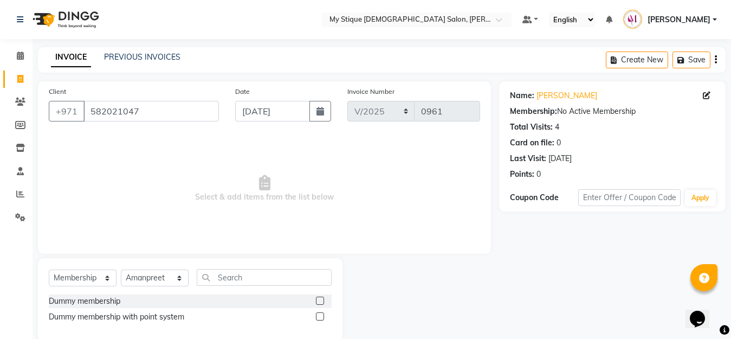
click at [90, 269] on div "Select Service Product Membership Package Voucher Prepaid Gift Card Select Styl…" at bounding box center [190, 281] width 283 height 25
click at [89, 277] on select "Select Service Product Membership Package Voucher Prepaid Gift Card" at bounding box center [83, 277] width 68 height 17
select select "package"
click at [49, 269] on select "Select Service Product Membership Package Voucher Prepaid Gift Card" at bounding box center [83, 277] width 68 height 17
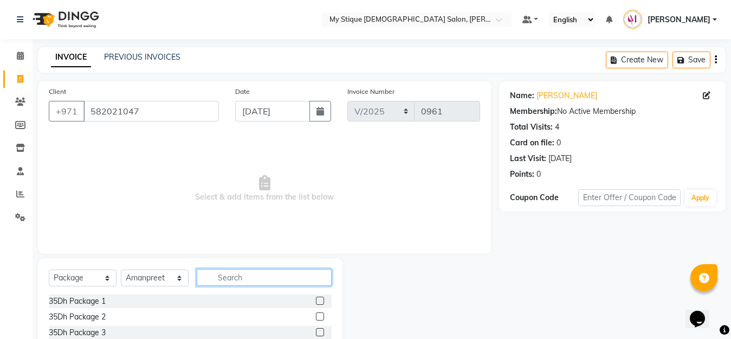
click at [251, 277] on input "text" at bounding box center [264, 277] width 135 height 17
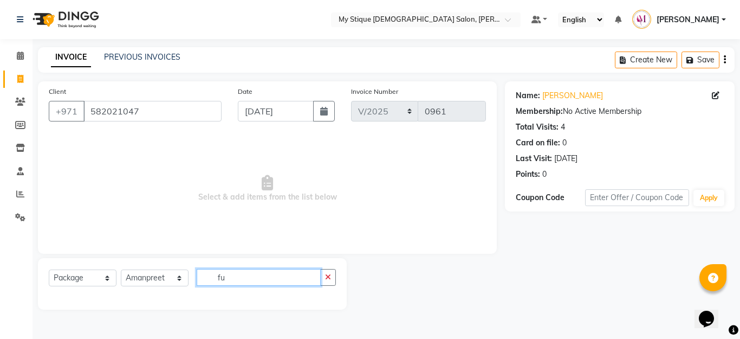
type input "f"
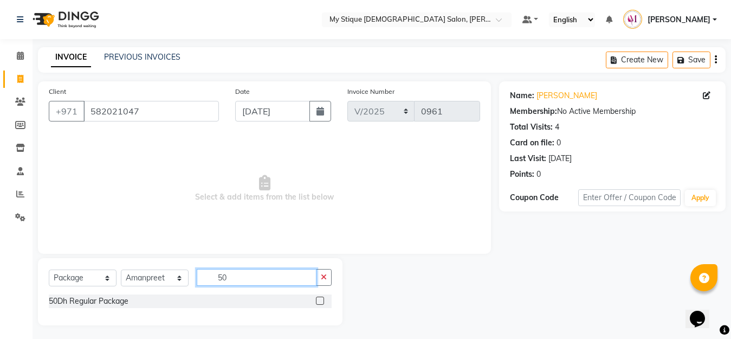
type input "50"
click at [317, 297] on label at bounding box center [320, 300] width 8 height 8
click at [317, 297] on input "checkbox" at bounding box center [319, 300] width 7 height 7
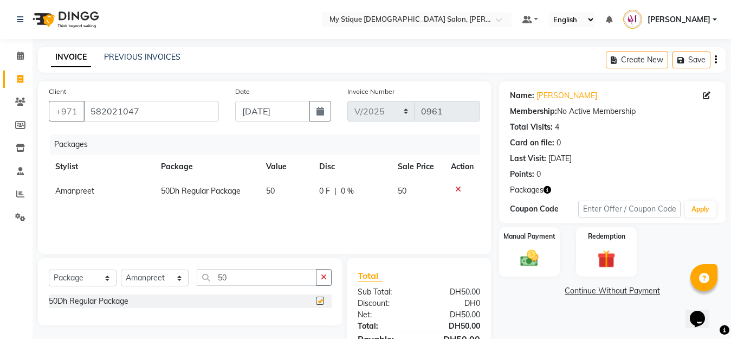
checkbox input "false"
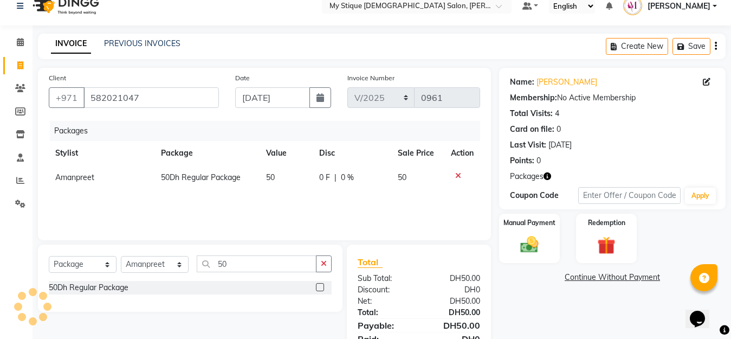
scroll to position [19, 0]
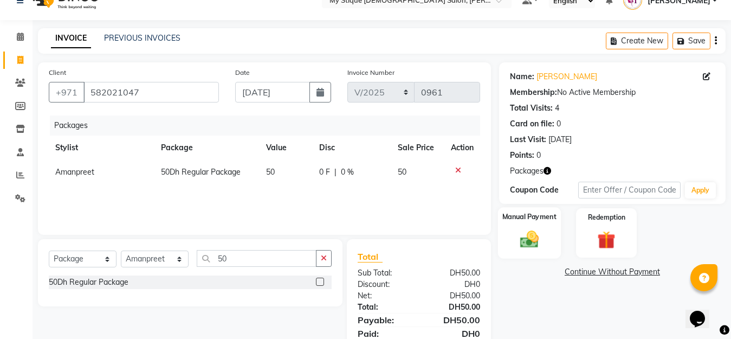
click at [535, 221] on label "Manual Payment" at bounding box center [529, 216] width 54 height 10
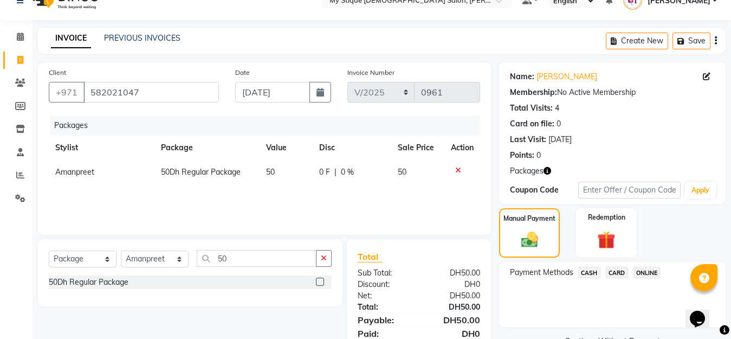
click at [587, 272] on span "CASH" at bounding box center [589, 272] width 23 height 12
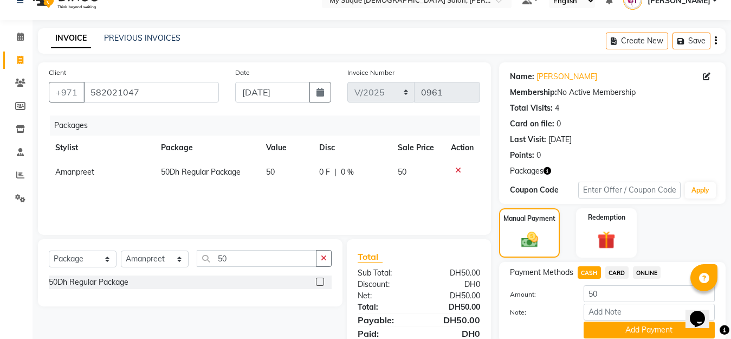
scroll to position [61, 0]
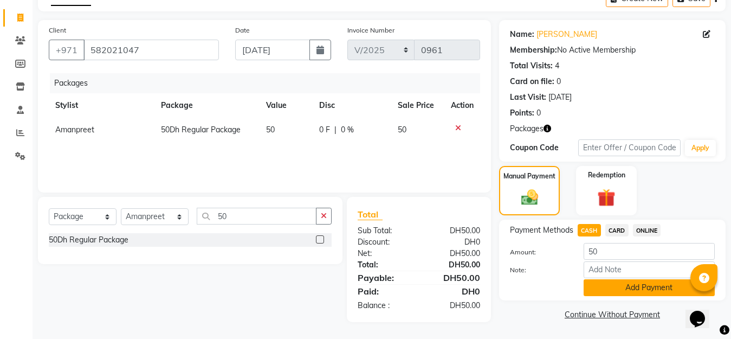
click at [648, 286] on button "Add Payment" at bounding box center [649, 287] width 131 height 17
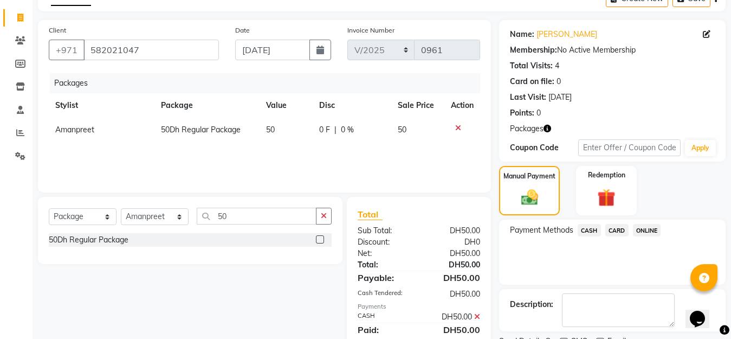
scroll to position [107, 0]
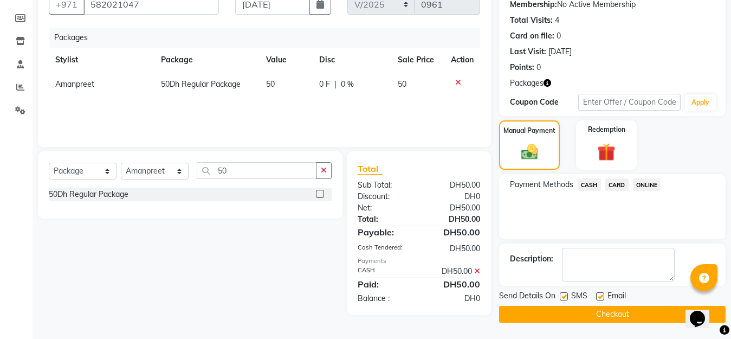
click at [579, 315] on button "Checkout" at bounding box center [612, 314] width 226 height 17
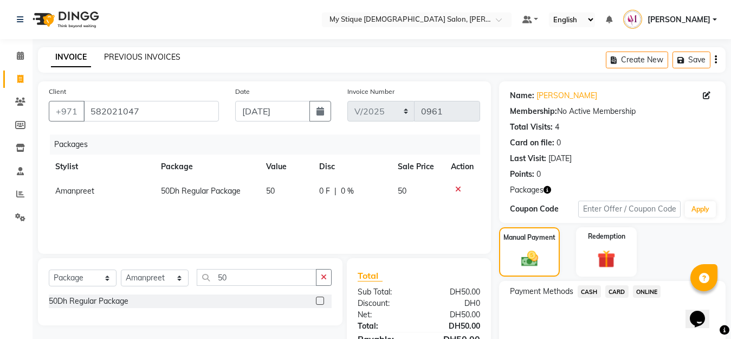
click at [153, 53] on link "PREVIOUS INVOICES" at bounding box center [142, 57] width 76 height 10
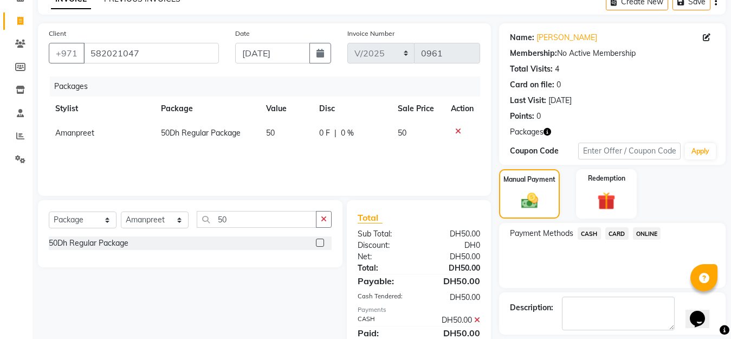
scroll to position [107, 0]
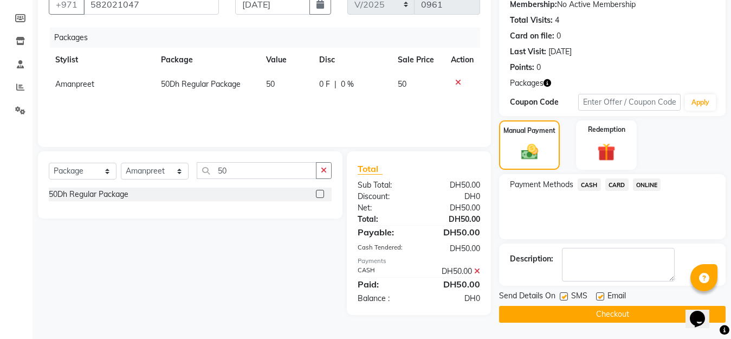
click at [609, 313] on button "Checkout" at bounding box center [612, 314] width 226 height 17
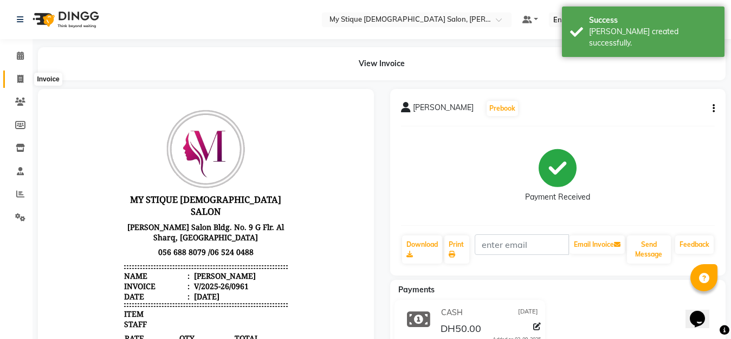
click at [20, 80] on icon at bounding box center [20, 79] width 6 height 8
select select "service"
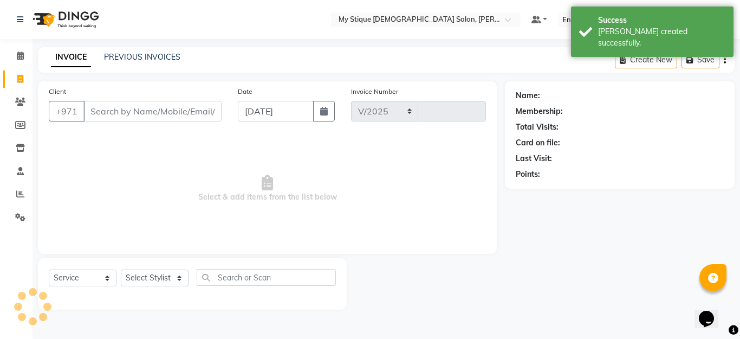
select select "7457"
type input "0962"
click at [179, 54] on link "PREVIOUS INVOICES" at bounding box center [142, 57] width 76 height 10
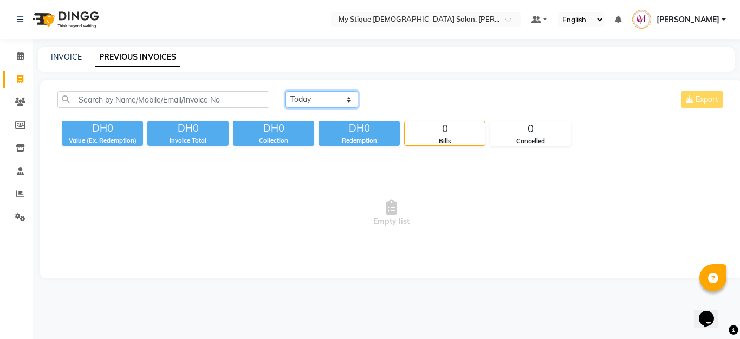
click at [323, 96] on select "[DATE] [DATE] Custom Range" at bounding box center [322, 99] width 73 height 17
click at [399, 81] on div "[DATE] [DATE] Custom Range Export DH0 Value (Ex. Redemption) DH0 Invoice Total …" at bounding box center [391, 179] width 703 height 198
click at [314, 100] on select "[DATE] [DATE] Custom Range" at bounding box center [322, 99] width 73 height 17
select select "range"
click at [286, 91] on select "[DATE] [DATE] Custom Range" at bounding box center [322, 99] width 73 height 17
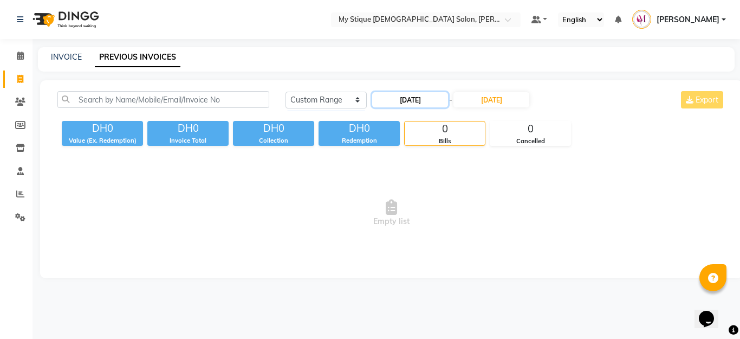
click at [424, 106] on input "[DATE]" at bounding box center [410, 99] width 76 height 15
select select "9"
select select "2025"
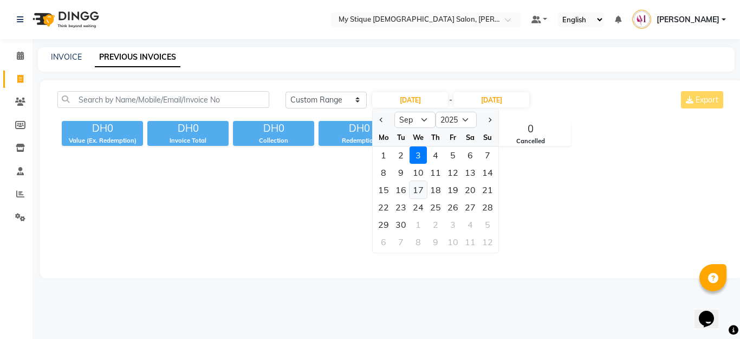
click at [419, 191] on div "17" at bounding box center [418, 189] width 17 height 17
type input "[DATE]"
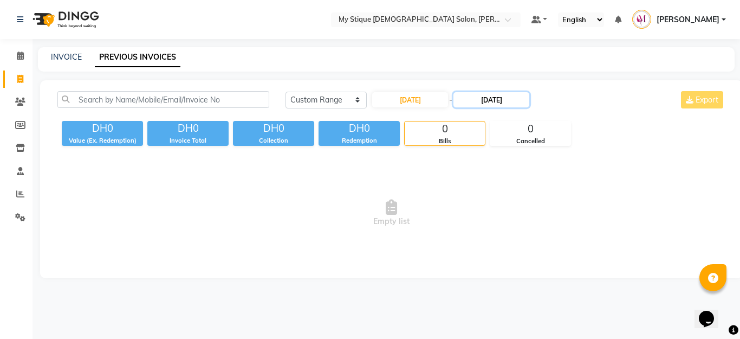
click at [496, 98] on input "[DATE]" at bounding box center [491, 99] width 76 height 15
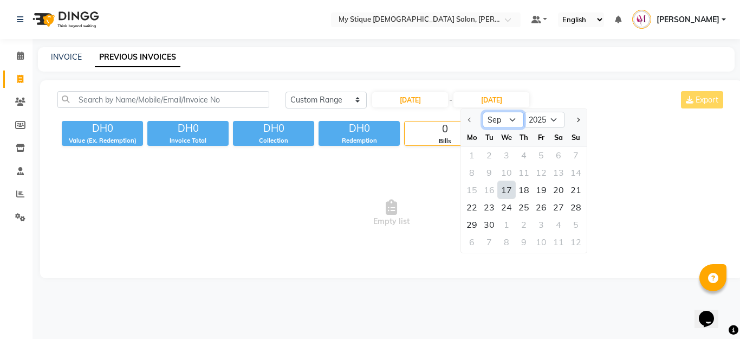
click at [508, 115] on select "Sep Oct Nov Dec" at bounding box center [503, 120] width 41 height 16
click at [616, 213] on span "Empty list" at bounding box center [391, 213] width 668 height 108
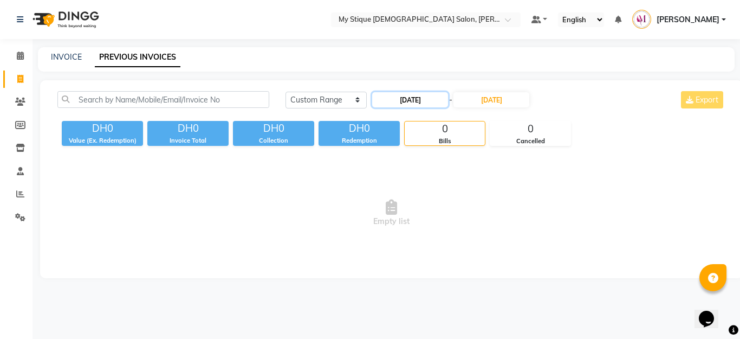
click at [409, 97] on input "[DATE]" at bounding box center [410, 99] width 76 height 15
select select "9"
select select "2025"
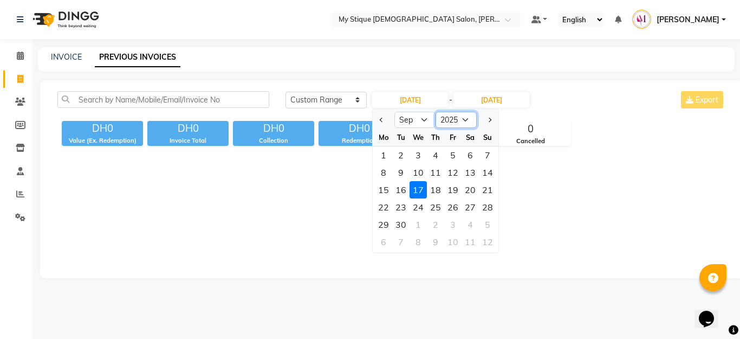
click at [461, 119] on select "2015 2016 2017 2018 2019 2020 2021 2022 2023 2024 2025 2026 2027 2028 2029 2030…" at bounding box center [456, 120] width 41 height 16
click at [436, 112] on select "2015 2016 2017 2018 2019 2020 2021 2022 2023 2024 2025 2026 2027 2028 2029 2030…" at bounding box center [456, 120] width 41 height 16
click at [394, 120] on div at bounding box center [384, 119] width 22 height 17
click at [404, 116] on select "Jan Feb Mar Apr May Jun [DATE] Aug Sep Oct Nov Dec" at bounding box center [414, 120] width 41 height 16
select select "8"
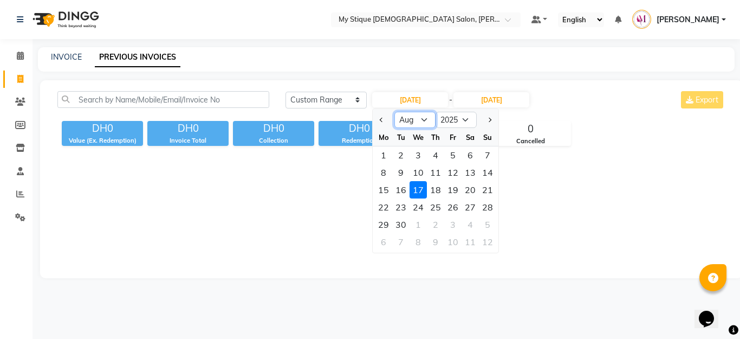
click at [394, 112] on select "Jan Feb Mar Apr May Jun [DATE] Aug Sep Oct Nov Dec" at bounding box center [414, 120] width 41 height 16
click at [487, 184] on div "17" at bounding box center [487, 189] width 17 height 17
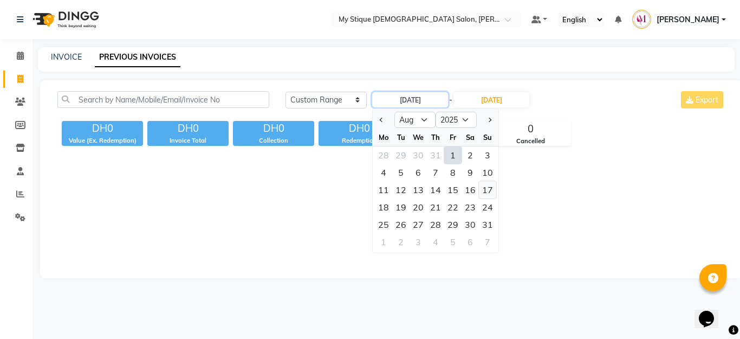
type input "[DATE]"
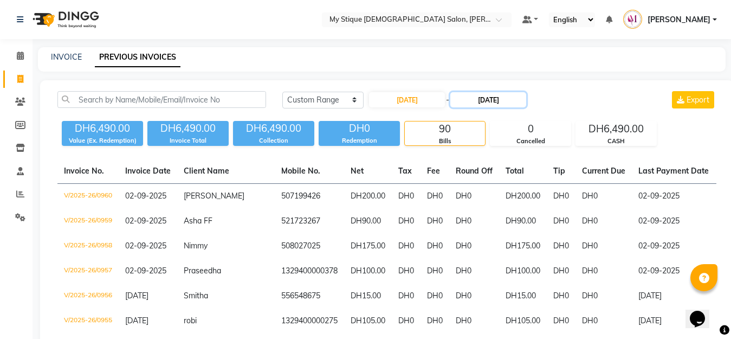
click at [497, 96] on input "[DATE]" at bounding box center [488, 99] width 76 height 15
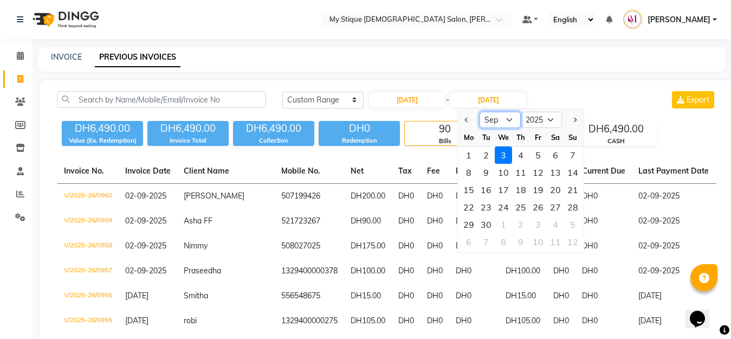
click at [498, 122] on select "Aug Sep Oct Nov Dec" at bounding box center [499, 120] width 41 height 16
select select "8"
click at [479, 112] on select "Aug Sep Oct Nov Dec" at bounding box center [499, 120] width 41 height 16
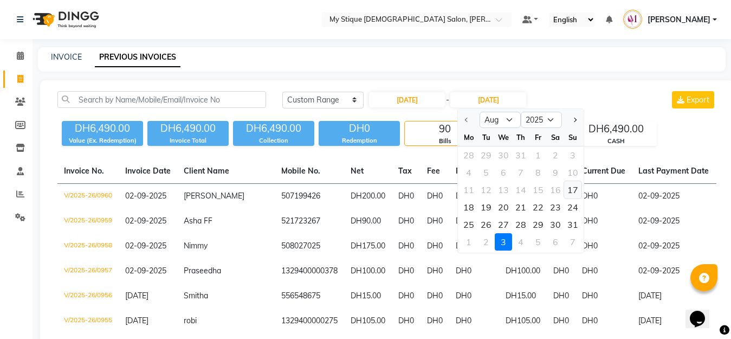
click at [568, 194] on div "17" at bounding box center [572, 189] width 17 height 17
type input "[DATE]"
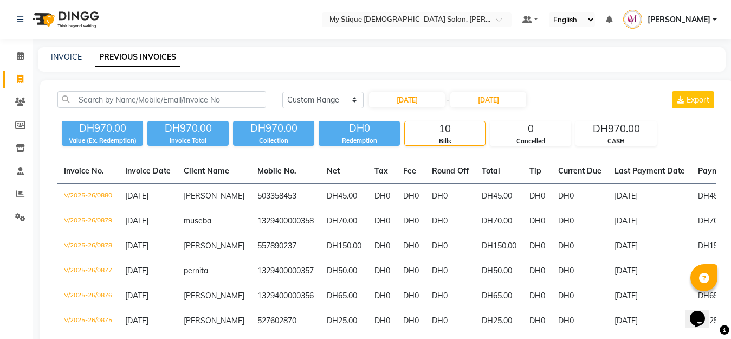
click at [562, 88] on div "[DATE] [DATE] Custom Range [DATE] - [DATE] Export DH970.00 Value (Ex. Redemptio…" at bounding box center [386, 278] width 693 height 396
click at [566, 90] on div "[DATE] [DATE] Custom Range [DATE] - [DATE] Export DH970.00 Value (Ex. Redemptio…" at bounding box center [386, 278] width 693 height 396
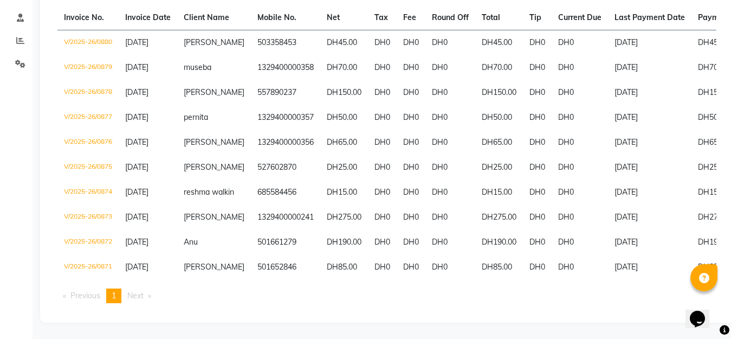
scroll to position [37, 0]
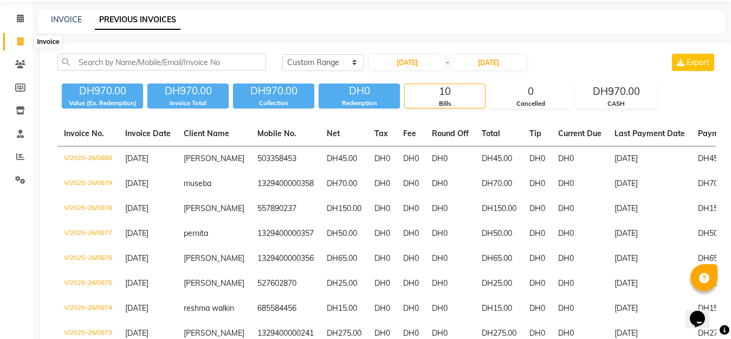
click at [19, 41] on icon at bounding box center [20, 41] width 6 height 8
select select "service"
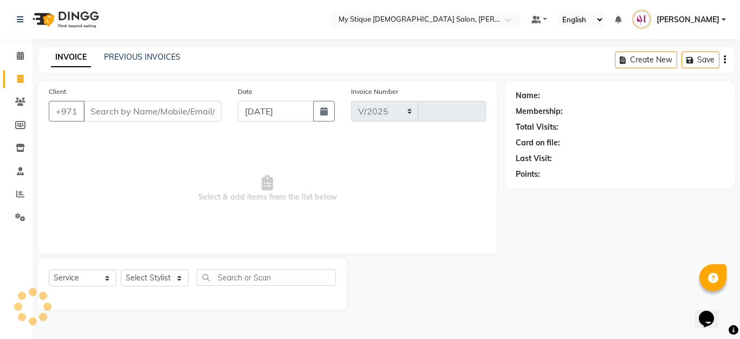
select select "7457"
type input "0962"
click at [141, 109] on input "Client" at bounding box center [152, 111] width 138 height 21
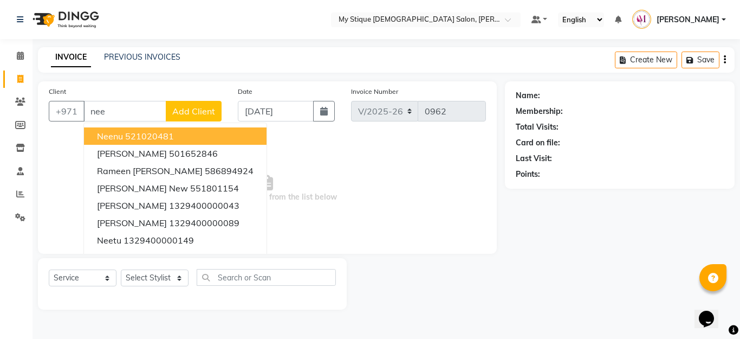
click at [146, 138] on ngb-highlight "521020481" at bounding box center [149, 136] width 49 height 11
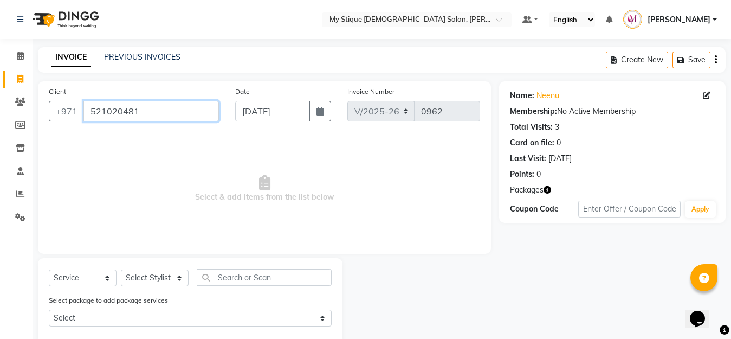
click at [156, 107] on input "521020481" at bounding box center [150, 111] width 135 height 21
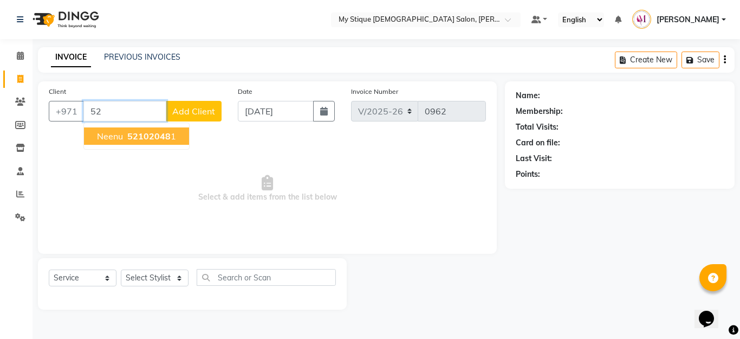
type input "5"
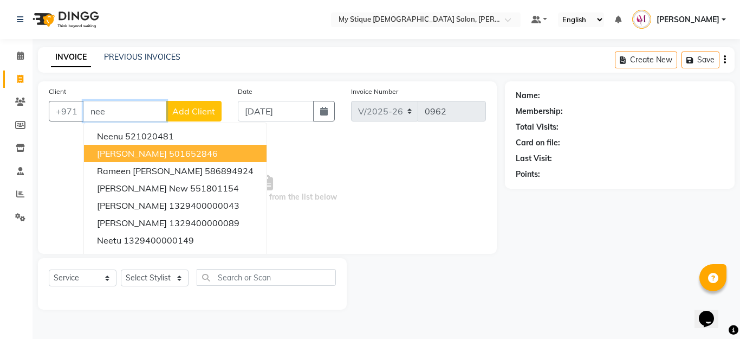
click at [169, 148] on ngb-highlight "501652846" at bounding box center [193, 153] width 49 height 11
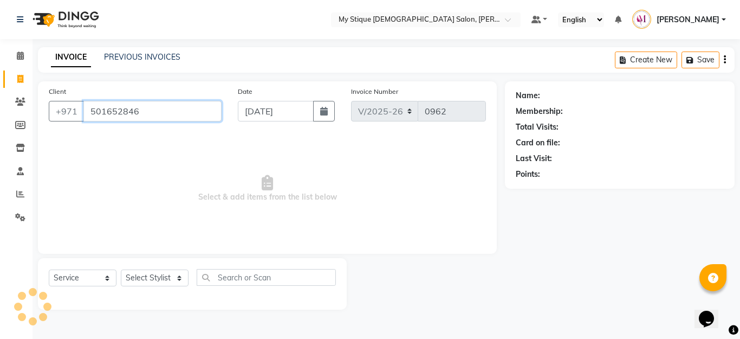
type input "501652846"
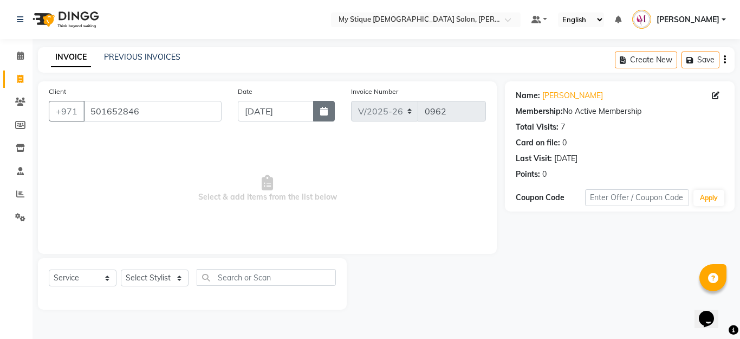
click at [320, 116] on button "button" at bounding box center [324, 111] width 22 height 21
select select "9"
select select "2025"
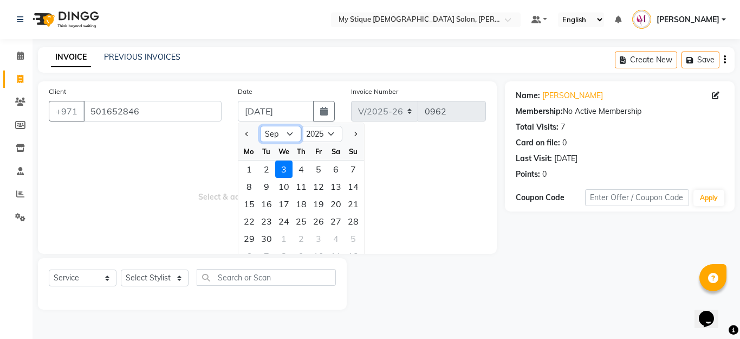
click at [284, 129] on select "Jan Feb Mar Apr May Jun [DATE] Aug Sep Oct Nov Dec" at bounding box center [280, 134] width 41 height 16
select select "8"
click at [260, 126] on select "Jan Feb Mar Apr May Jun [DATE] Aug Sep Oct Nov Dec" at bounding box center [280, 134] width 41 height 16
click at [354, 206] on div "17" at bounding box center [353, 203] width 17 height 17
type input "[DATE]"
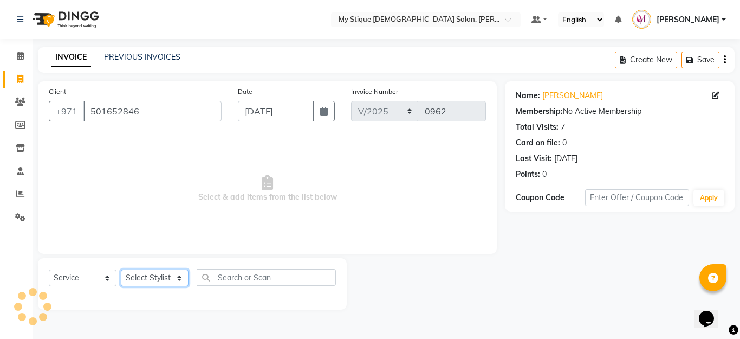
click at [178, 275] on select "Select Stylist [PERSON_NAME] Reshma [PERSON_NAME] Sales [PERSON_NAME] TEMP STAFF" at bounding box center [155, 277] width 68 height 17
select select "83492"
click at [121, 269] on select "Select Stylist [PERSON_NAME] Reshma [PERSON_NAME] Sales [PERSON_NAME] TEMP STAFF" at bounding box center [155, 277] width 68 height 17
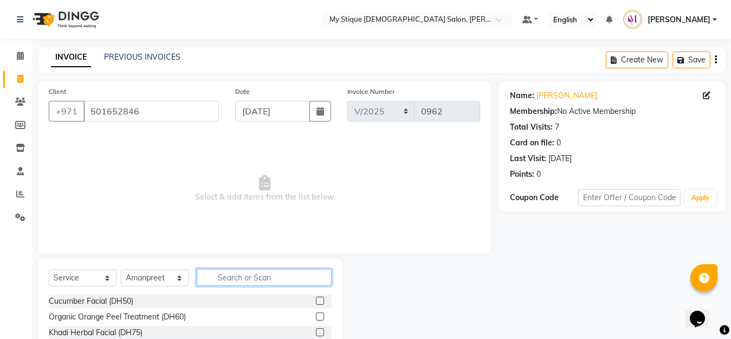
click at [227, 283] on input "text" at bounding box center [264, 277] width 135 height 17
type input "5"
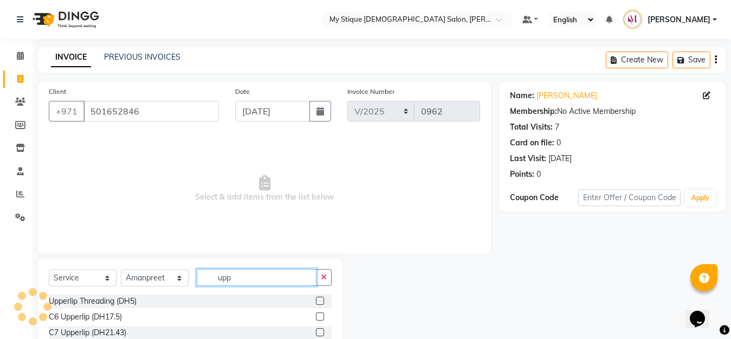
type input "upp"
click at [316, 301] on label at bounding box center [320, 300] width 8 height 8
click at [316, 301] on input "checkbox" at bounding box center [319, 300] width 7 height 7
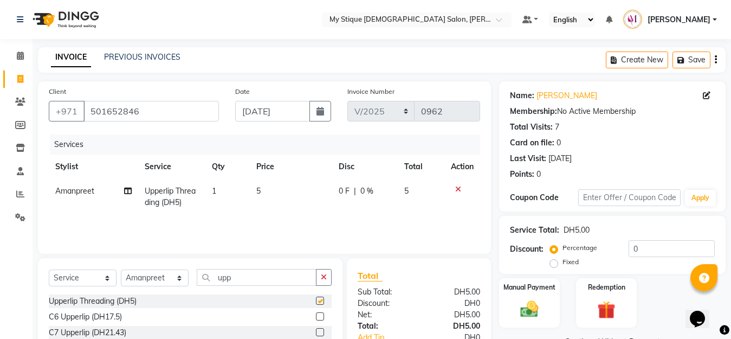
checkbox input "false"
click at [160, 274] on select "Select Stylist [PERSON_NAME] Reshma [PERSON_NAME] Sales [PERSON_NAME] TEMP STAFF" at bounding box center [155, 277] width 68 height 17
click at [121, 269] on select "Select Stylist [PERSON_NAME] Reshma [PERSON_NAME] Sales [PERSON_NAME] TEMP STAFF" at bounding box center [155, 277] width 68 height 17
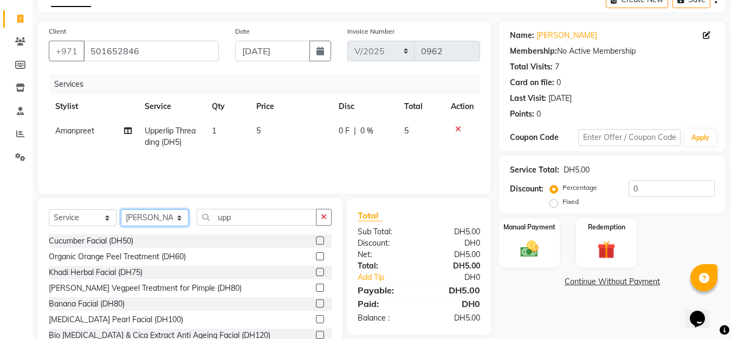
scroll to position [95, 0]
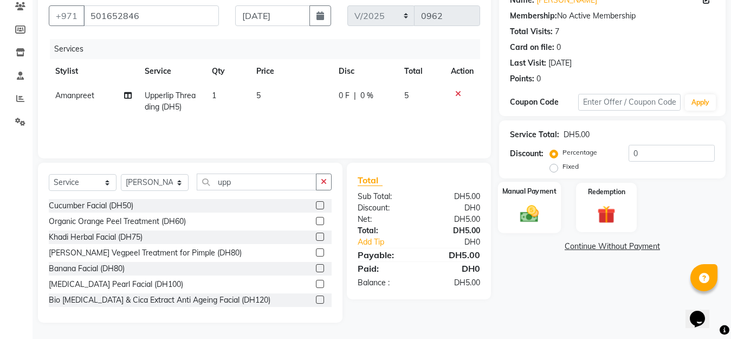
click at [539, 212] on img at bounding box center [529, 214] width 30 height 22
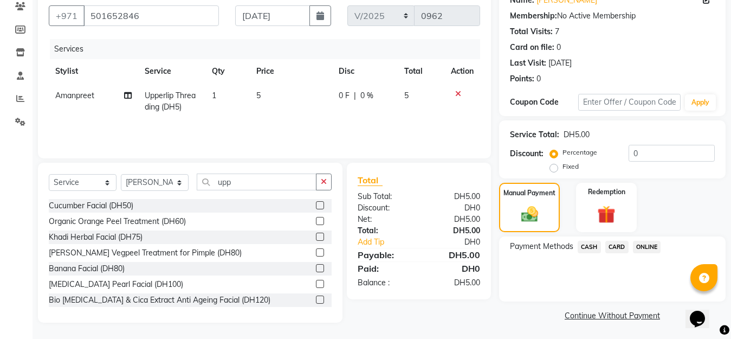
click at [585, 247] on span "CASH" at bounding box center [589, 247] width 23 height 12
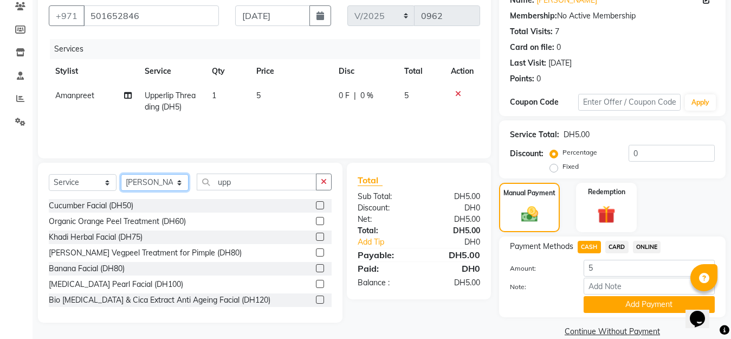
click at [177, 185] on select "Select Stylist [PERSON_NAME] Reshma [PERSON_NAME] Sales [PERSON_NAME] TEMP STAFF" at bounding box center [155, 182] width 68 height 17
select select "83492"
click at [121, 174] on select "Select Stylist [PERSON_NAME] Reshma [PERSON_NAME] Sales [PERSON_NAME] TEMP STAFF" at bounding box center [155, 182] width 68 height 17
click at [650, 309] on button "Add Payment" at bounding box center [649, 304] width 131 height 17
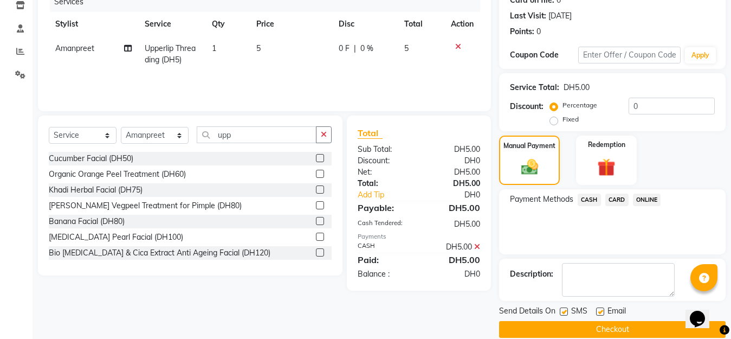
scroll to position [158, 0]
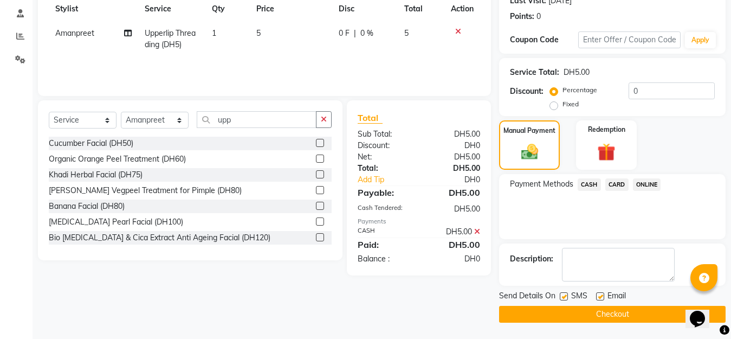
click at [624, 313] on button "Checkout" at bounding box center [612, 314] width 226 height 17
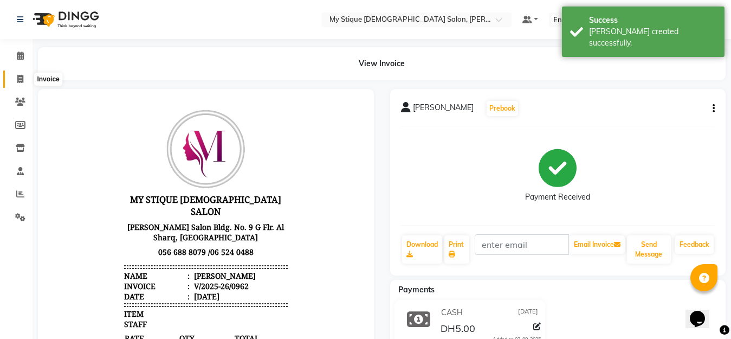
click at [18, 80] on icon at bounding box center [20, 79] width 6 height 8
select select "service"
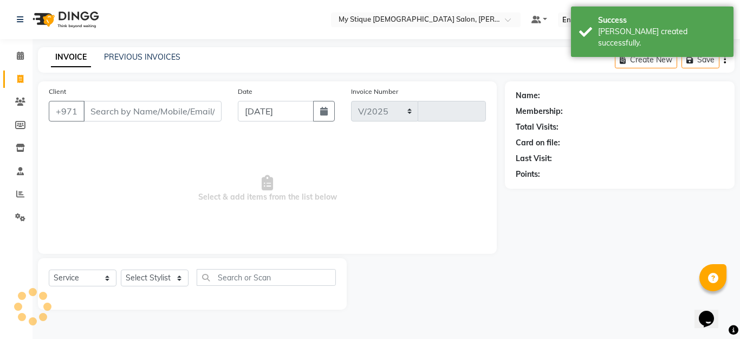
select select "7457"
type input "0963"
click at [136, 54] on link "PREVIOUS INVOICES" at bounding box center [142, 57] width 76 height 10
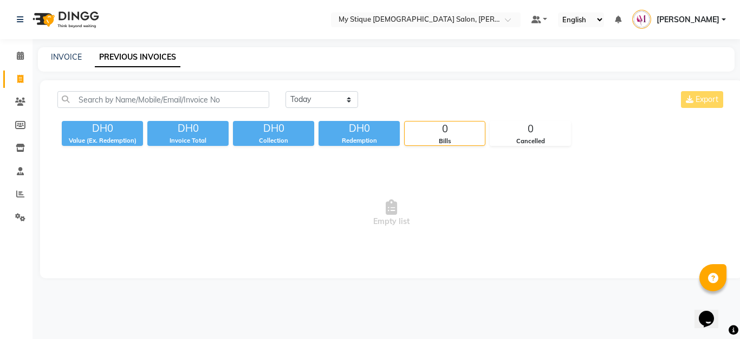
click at [19, 86] on link "Invoice" at bounding box center [16, 79] width 26 height 18
select select "service"
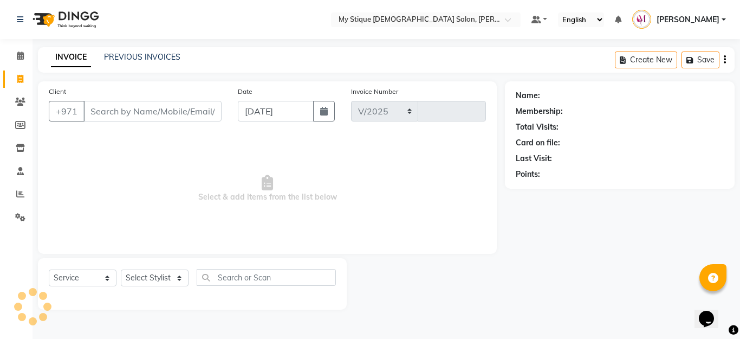
select select "7457"
type input "0963"
click at [18, 213] on icon at bounding box center [20, 217] width 10 height 8
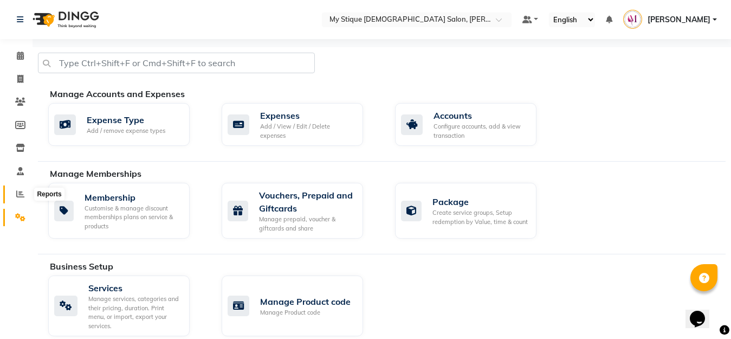
click at [15, 196] on span at bounding box center [20, 194] width 19 height 12
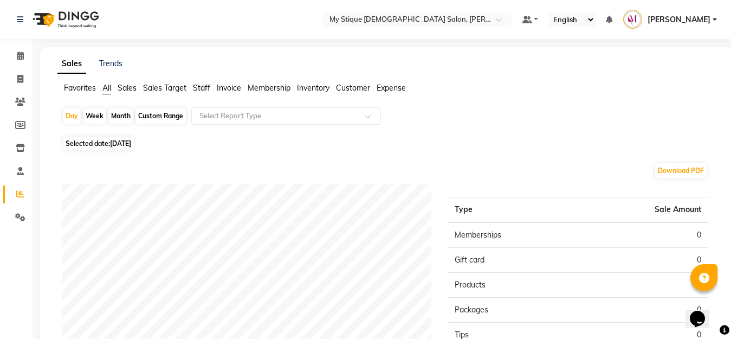
click at [228, 86] on span "Invoice" at bounding box center [229, 88] width 24 height 10
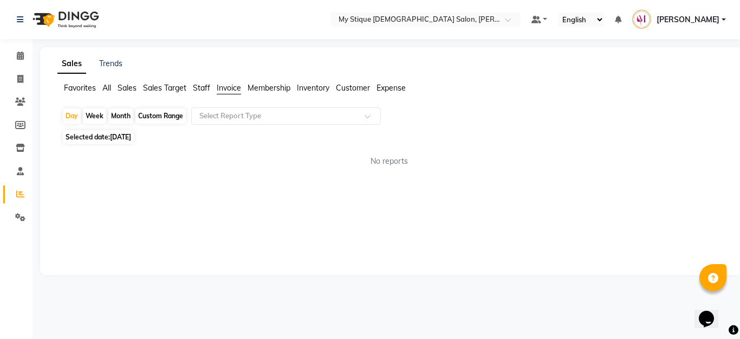
click at [126, 88] on span "Sales" at bounding box center [127, 88] width 19 height 10
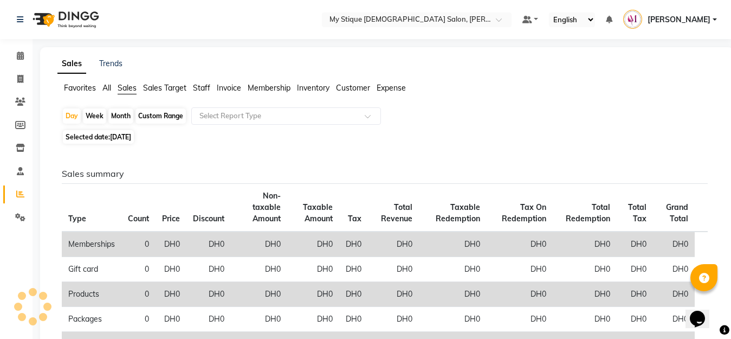
click at [126, 88] on span "Sales" at bounding box center [127, 88] width 19 height 10
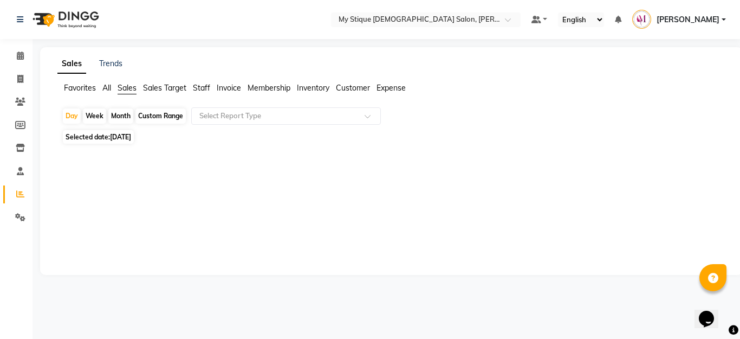
click at [126, 88] on span "Sales" at bounding box center [127, 88] width 19 height 10
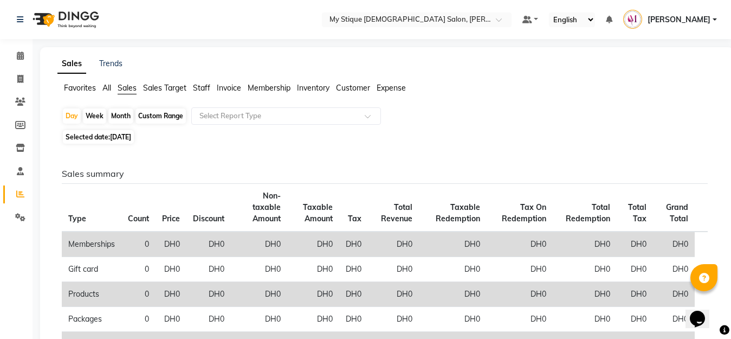
click at [119, 119] on div "Month" at bounding box center [120, 115] width 25 height 15
select select "9"
select select "2025"
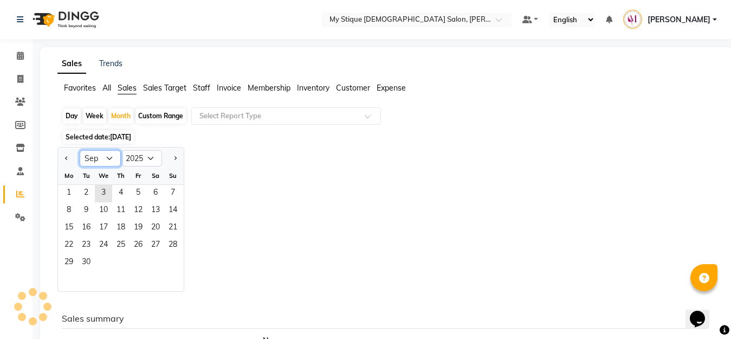
click at [110, 158] on select "Jan Feb Mar Apr May Jun [DATE] Aug Sep Oct Nov Dec" at bounding box center [100, 158] width 41 height 16
select select "8"
click at [80, 150] on select "Jan Feb Mar Apr May Jun [DATE] Aug Sep Oct Nov Dec" at bounding box center [100, 158] width 41 height 16
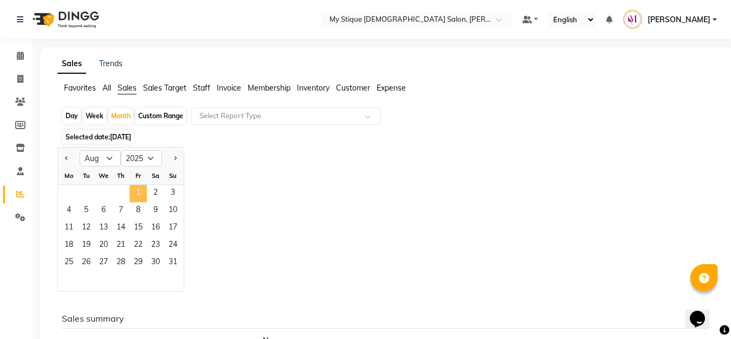
click at [134, 188] on span "1" at bounding box center [137, 193] width 17 height 17
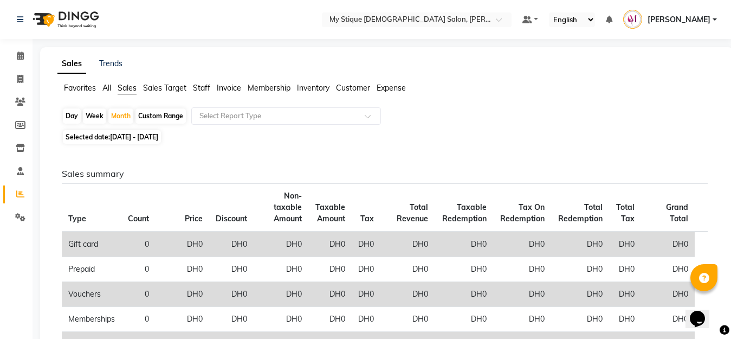
click at [157, 135] on span "[DATE] - [DATE]" at bounding box center [134, 137] width 48 height 8
select select "8"
select select "2025"
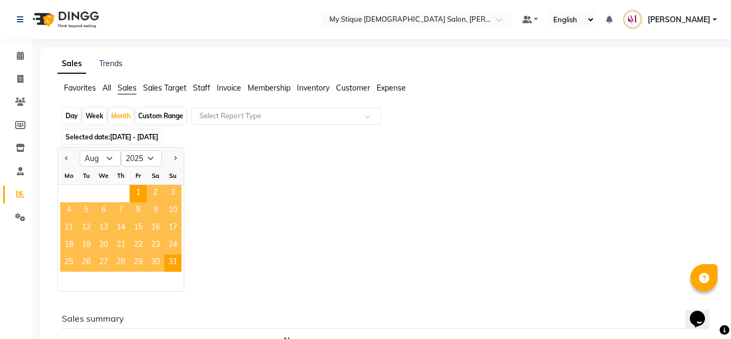
click at [251, 196] on div "Jan Feb Mar Apr May Jun [DATE] Aug Sep Oct Nov [DATE] 2016 2017 2018 2019 2020 …" at bounding box center [386, 219] width 659 height 145
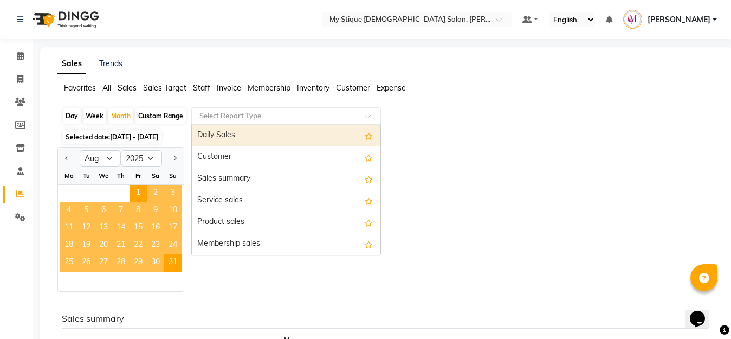
click at [271, 116] on input "text" at bounding box center [275, 116] width 156 height 11
click at [256, 132] on div "Daily Sales" at bounding box center [286, 136] width 189 height 22
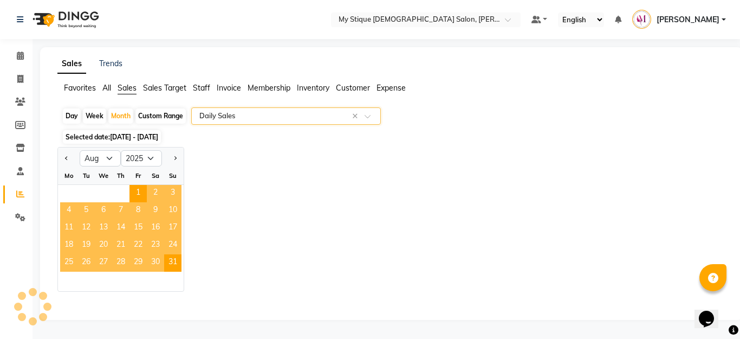
select select "full_report"
select select "csv"
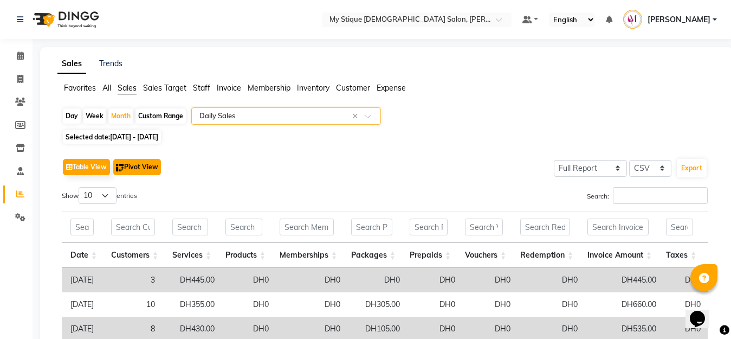
click at [142, 161] on button "Pivot View" at bounding box center [137, 167] width 48 height 16
select select "full_report"
select select "csv"
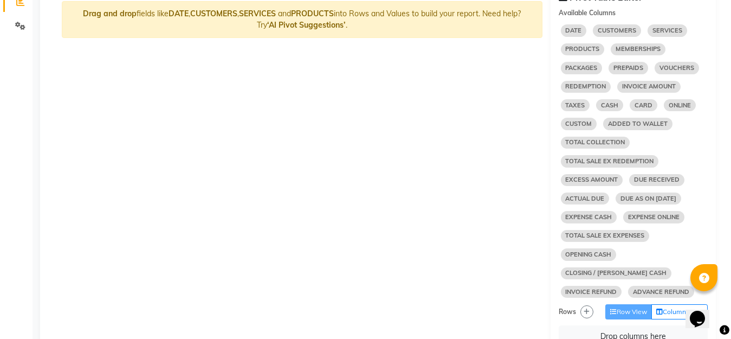
scroll to position [182, 0]
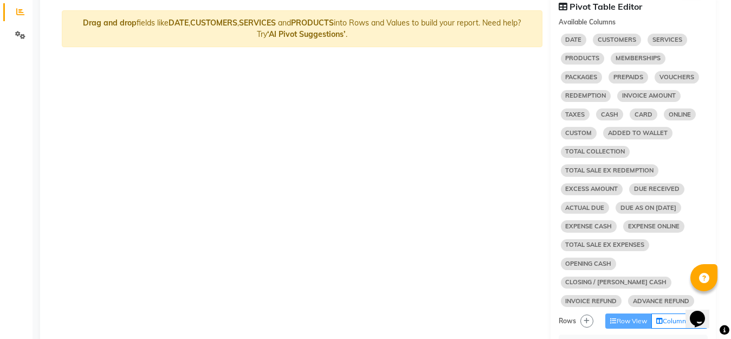
select select "10"
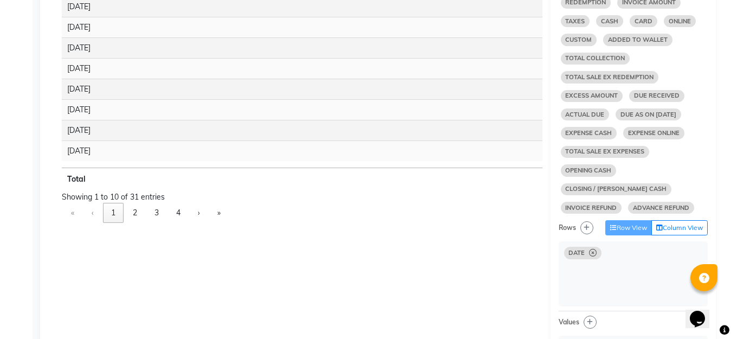
scroll to position [286, 0]
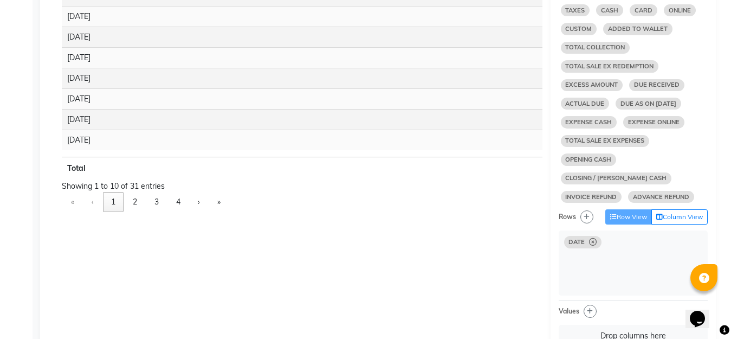
select select "10"
select select "sum"
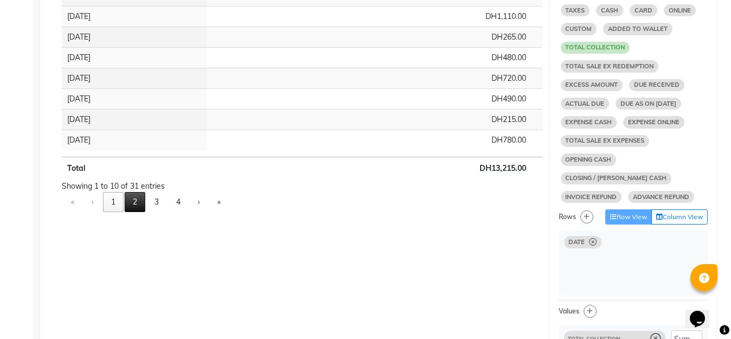
click at [135, 202] on button "2" at bounding box center [135, 202] width 21 height 20
click at [156, 198] on button "3" at bounding box center [156, 202] width 21 height 20
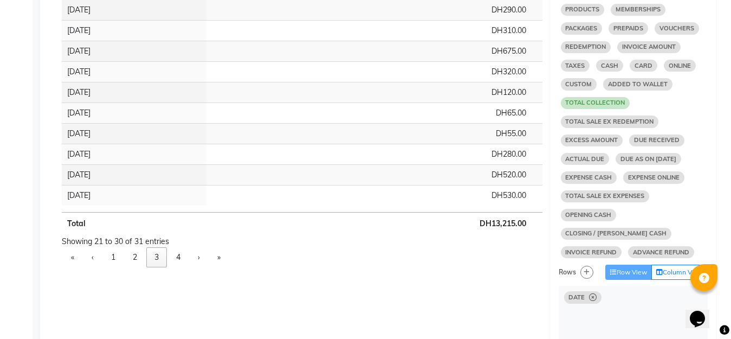
scroll to position [232, 0]
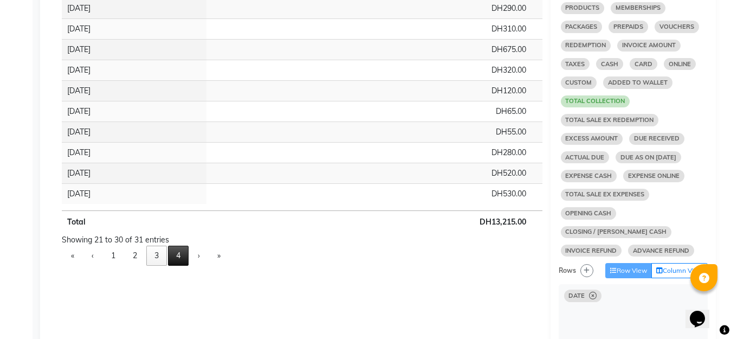
click at [180, 260] on button "4" at bounding box center [178, 255] width 21 height 20
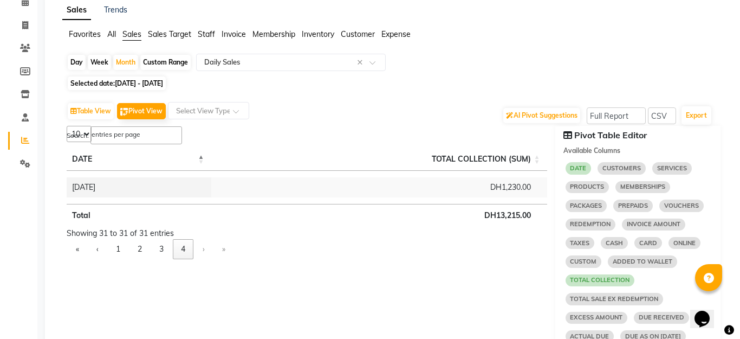
scroll to position [29, 0]
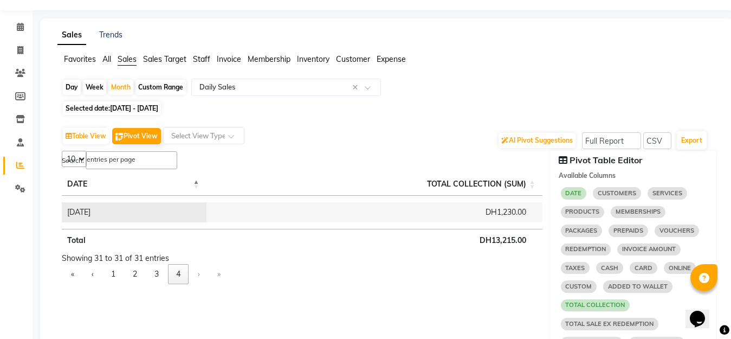
click at [484, 209] on td "DH1,230.00" at bounding box center [374, 212] width 336 height 20
click at [503, 217] on td "DH1,230.00" at bounding box center [374, 212] width 336 height 20
click at [18, 57] on link "Invoice" at bounding box center [16, 51] width 26 height 18
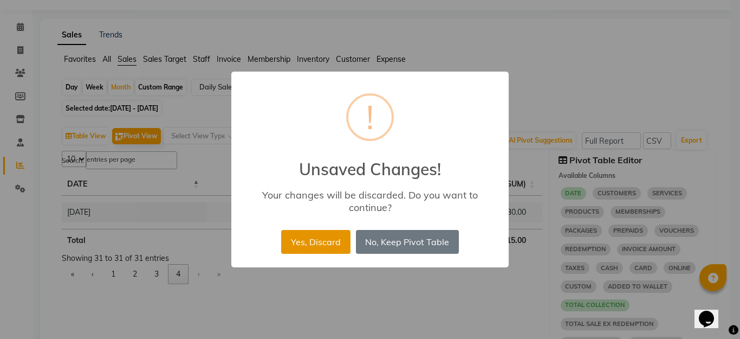
click at [335, 247] on button "Yes, Discard" at bounding box center [315, 242] width 69 height 24
select select "service"
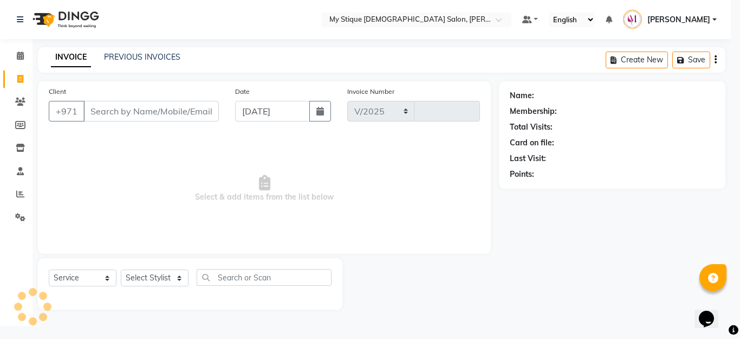
select select "7457"
type input "0963"
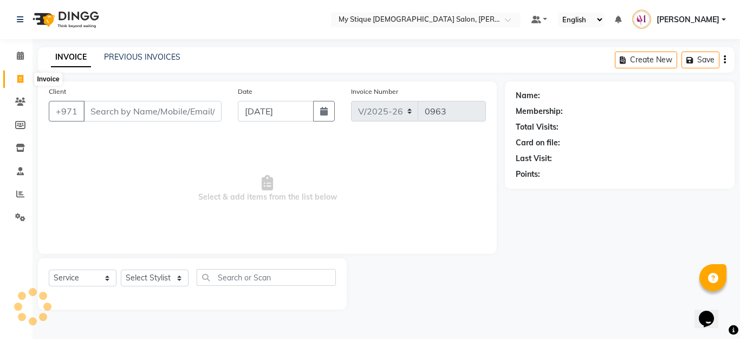
click at [22, 79] on icon at bounding box center [20, 79] width 6 height 8
select select "service"
type input "0963"
select select "7457"
click at [127, 57] on link "PREVIOUS INVOICES" at bounding box center [142, 57] width 76 height 10
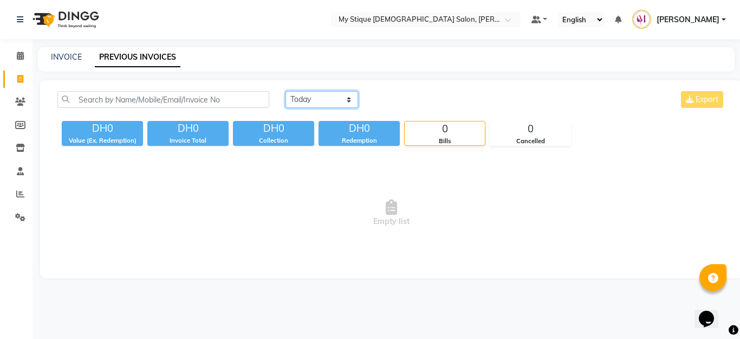
click at [325, 99] on select "[DATE] [DATE] Custom Range" at bounding box center [322, 99] width 73 height 17
select select "range"
click at [286, 91] on select "[DATE] [DATE] Custom Range" at bounding box center [322, 99] width 73 height 17
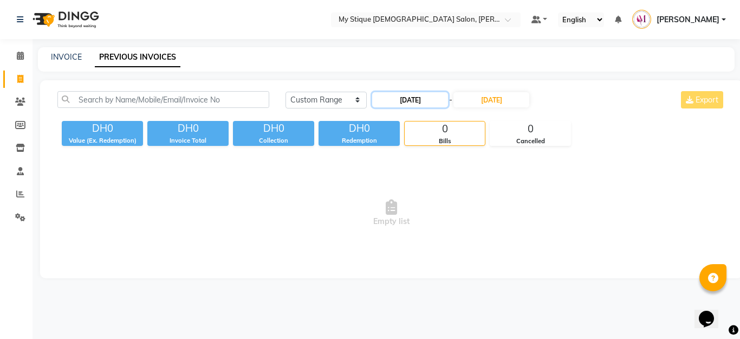
click at [407, 102] on input "[DATE]" at bounding box center [410, 99] width 76 height 15
select select "9"
select select "2025"
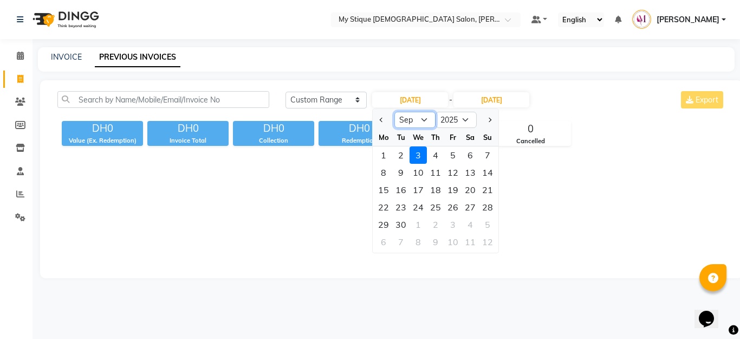
click at [416, 119] on select "Jan Feb Mar Apr May Jun [DATE] Aug Sep Oct Nov Dec" at bounding box center [414, 120] width 41 height 16
select select "8"
click at [394, 112] on select "Jan Feb Mar Apr May Jun [DATE] Aug Sep Oct Nov Dec" at bounding box center [414, 120] width 41 height 16
click at [490, 221] on div "31" at bounding box center [487, 224] width 17 height 17
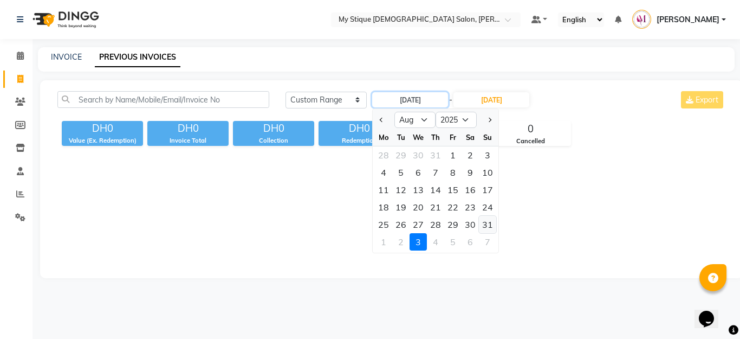
type input "[DATE]"
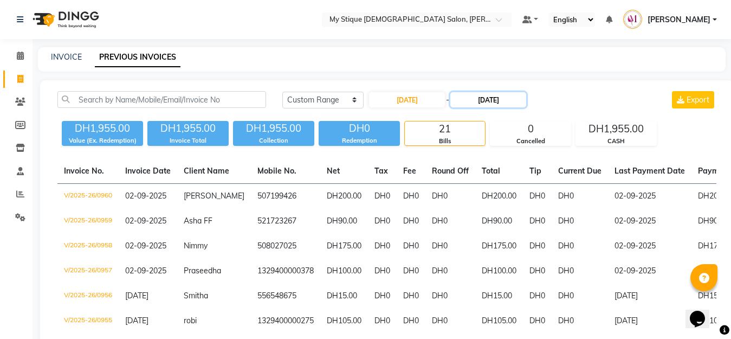
click at [465, 101] on input "[DATE]" at bounding box center [488, 99] width 76 height 15
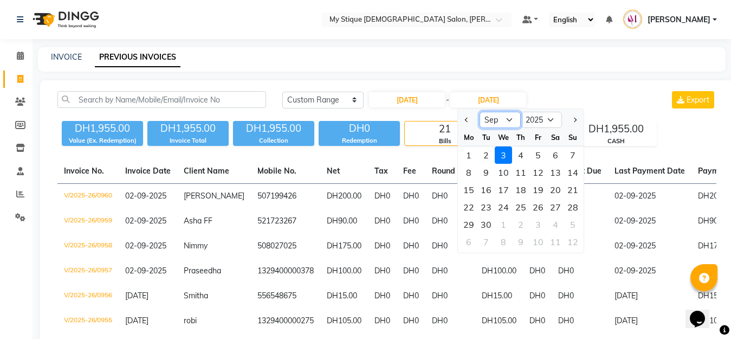
click at [509, 123] on select "Aug Sep Oct Nov Dec" at bounding box center [499, 120] width 41 height 16
select select "8"
click at [479, 112] on select "Aug Sep Oct Nov Dec" at bounding box center [499, 120] width 41 height 16
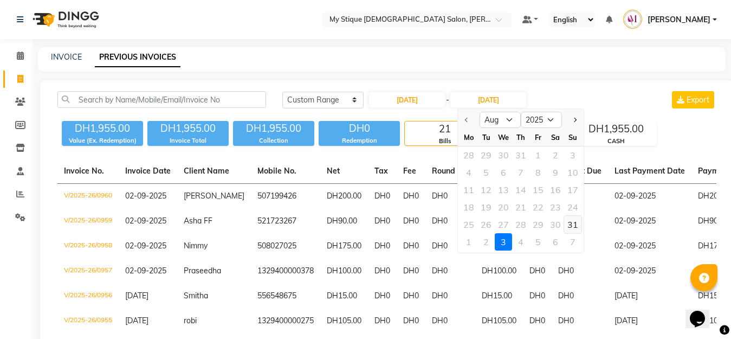
click at [572, 221] on div "31" at bounding box center [572, 224] width 17 height 17
type input "[DATE]"
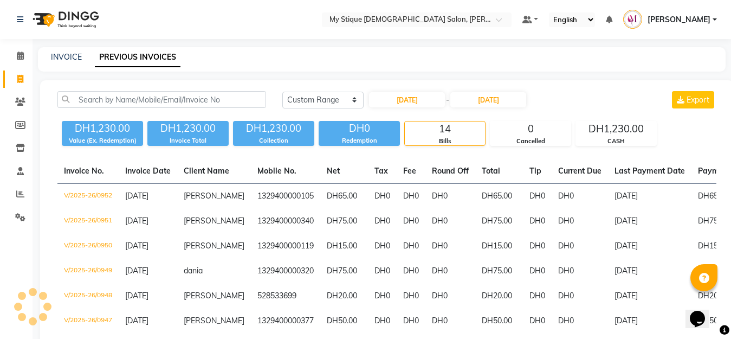
click at [604, 85] on div "[DATE] [DATE] Custom Range [DATE] - [DATE] Export DH1,230.00 Value (Ex. Redempt…" at bounding box center [386, 327] width 693 height 495
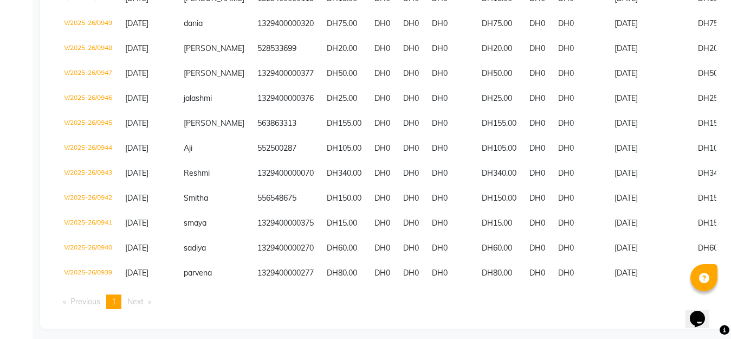
scroll to position [249, 0]
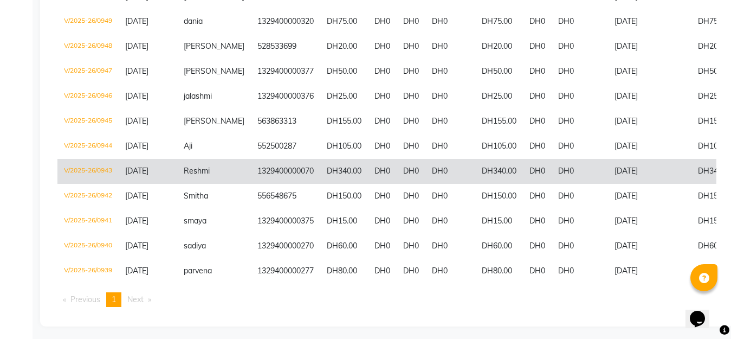
click at [665, 184] on td "[DATE]" at bounding box center [649, 171] width 83 height 25
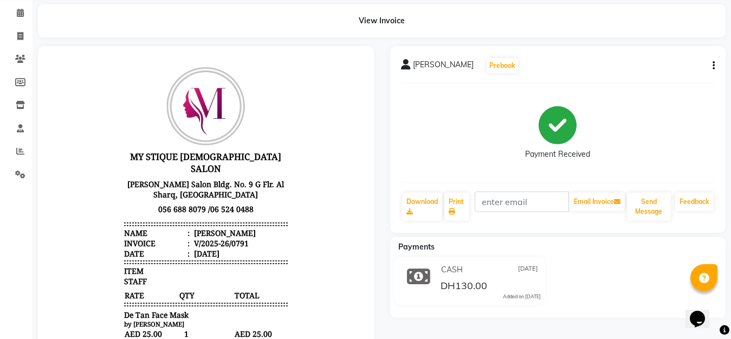
scroll to position [35, 0]
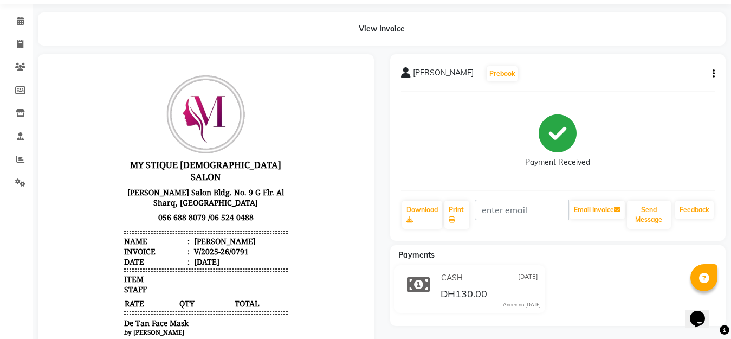
click at [716, 78] on div "Praveena Prebook Payment Received Download Print Email Invoice Send Message Fee…" at bounding box center [558, 147] width 336 height 186
click at [712, 74] on icon "button" at bounding box center [713, 74] width 2 height 1
click at [672, 60] on div "Cancel Invoice" at bounding box center [660, 61] width 74 height 14
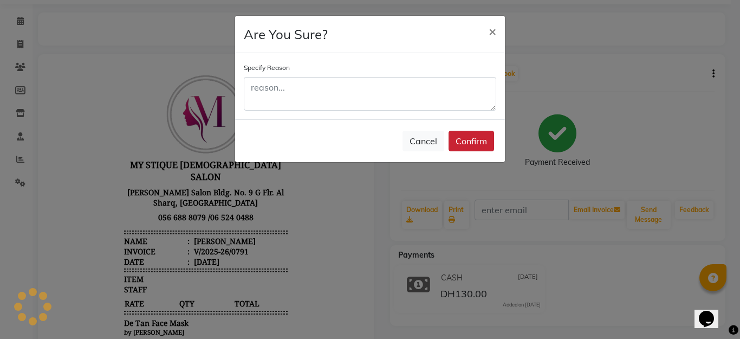
click at [479, 139] on button "Confirm" at bounding box center [472, 141] width 46 height 21
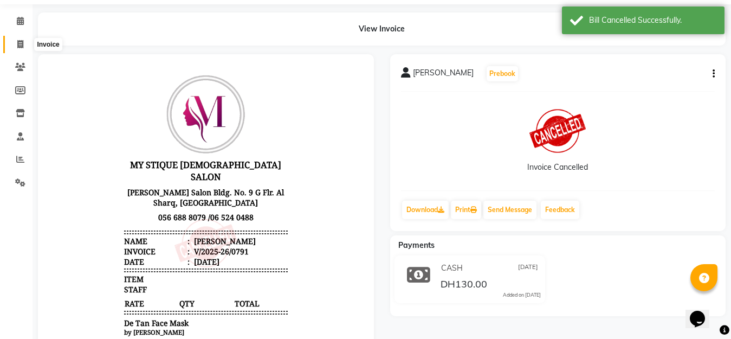
click at [15, 44] on span at bounding box center [20, 44] width 19 height 12
select select "service"
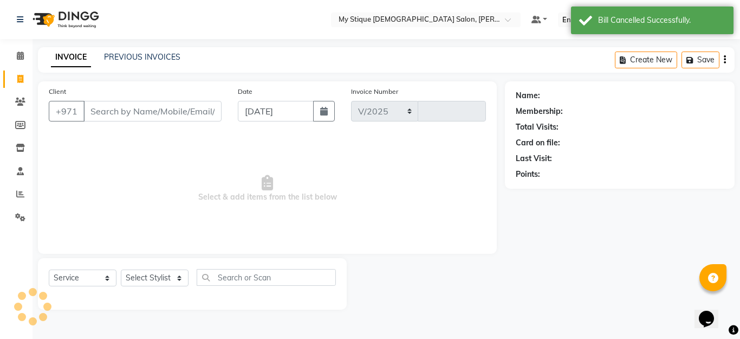
select select "7457"
type input "0953"
click at [316, 114] on button "button" at bounding box center [324, 111] width 22 height 21
select select "9"
select select "2025"
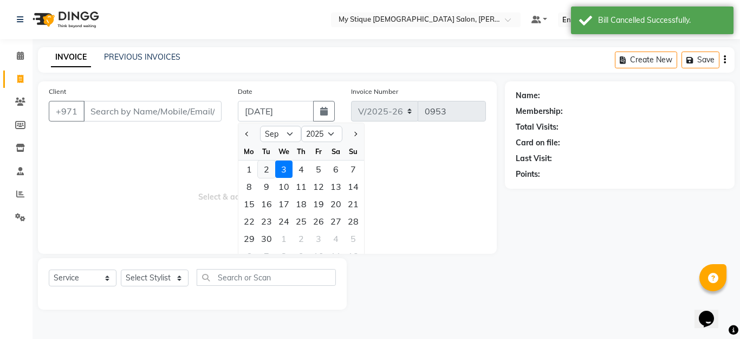
click at [266, 166] on div "2" at bounding box center [266, 168] width 17 height 17
type input "02-09-2025"
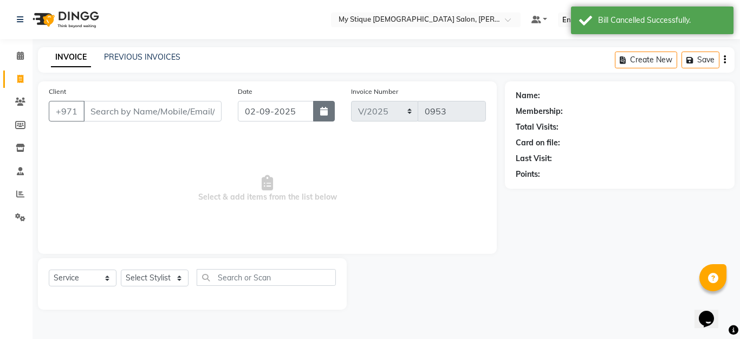
click at [321, 115] on icon "button" at bounding box center [324, 111] width 8 height 9
select select "9"
select select "2025"
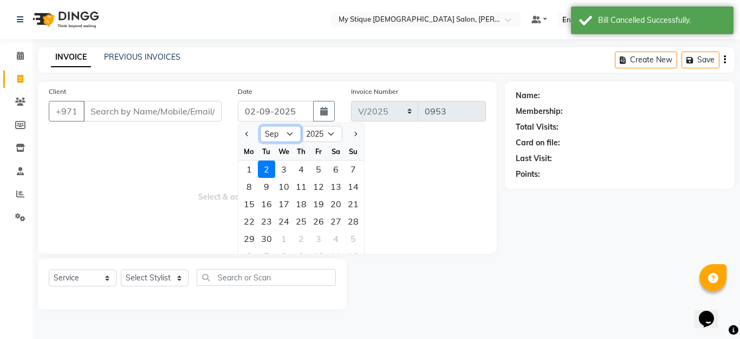
click at [291, 133] on select "Jan Feb Mar Apr May Jun [DATE] Aug Sep Oct Nov Dec" at bounding box center [280, 134] width 41 height 16
select select "8"
click at [260, 126] on select "Jan Feb Mar Apr May Jun [DATE] Aug Sep Oct Nov Dec" at bounding box center [280, 134] width 41 height 16
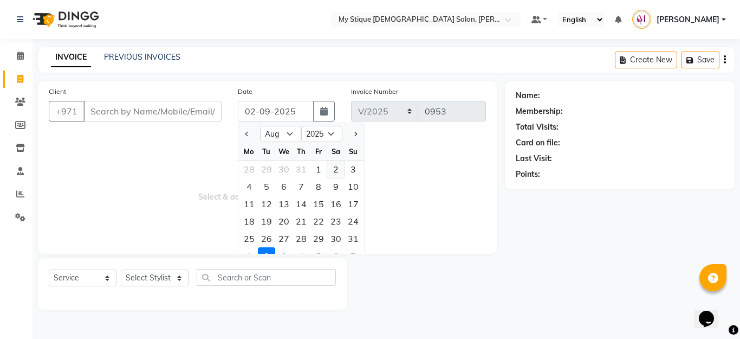
click at [336, 166] on div "2" at bounding box center [335, 168] width 17 height 17
type input "[DATE]"
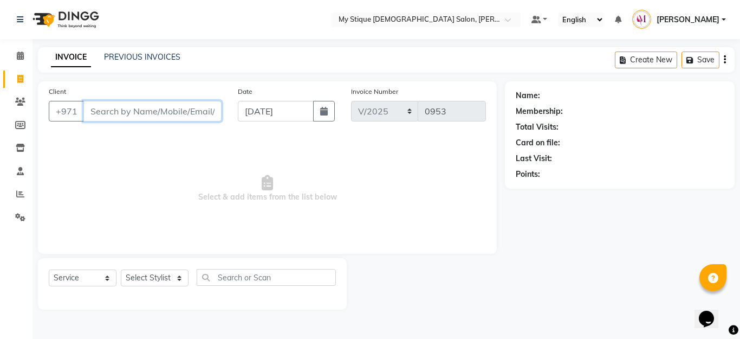
click at [146, 115] on input "Client" at bounding box center [152, 111] width 138 height 21
type input "r"
type input "praseedha"
click at [183, 114] on span "Add Client" at bounding box center [193, 111] width 43 height 11
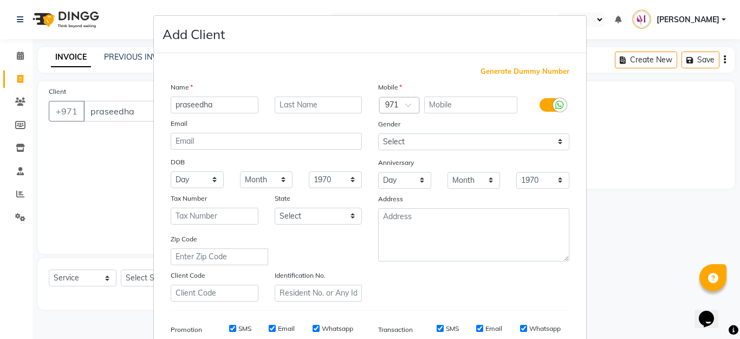
click at [173, 103] on input "praseedha" at bounding box center [215, 104] width 88 height 17
type input "Praseedha"
click at [496, 69] on span "Generate Dummy Number" at bounding box center [525, 71] width 89 height 11
type input "1329400000378"
checkbox input "false"
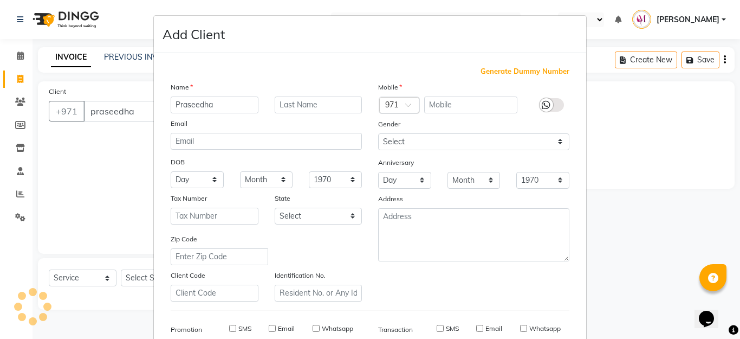
checkbox input "false"
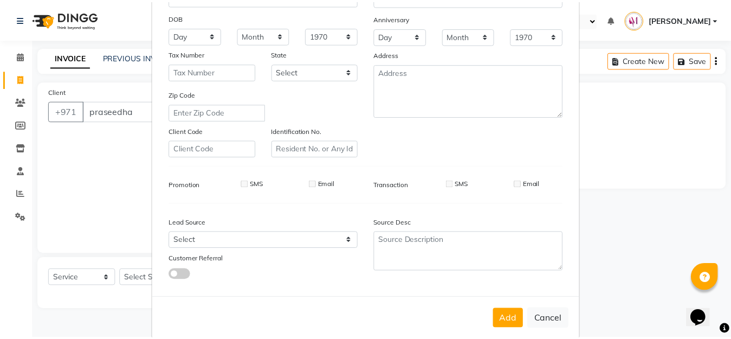
scroll to position [145, 0]
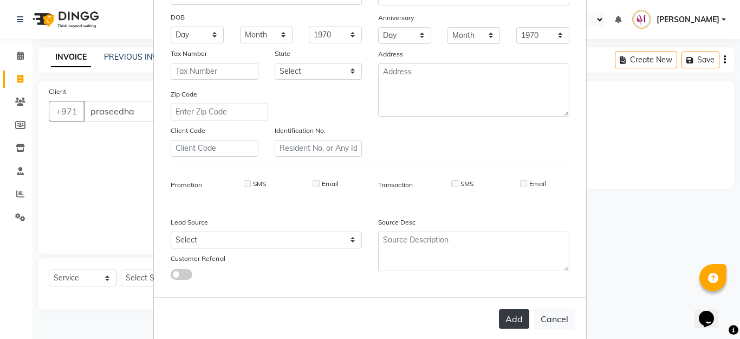
click at [510, 320] on button "Add" at bounding box center [514, 319] width 30 height 20
type input "1329400000378"
select select
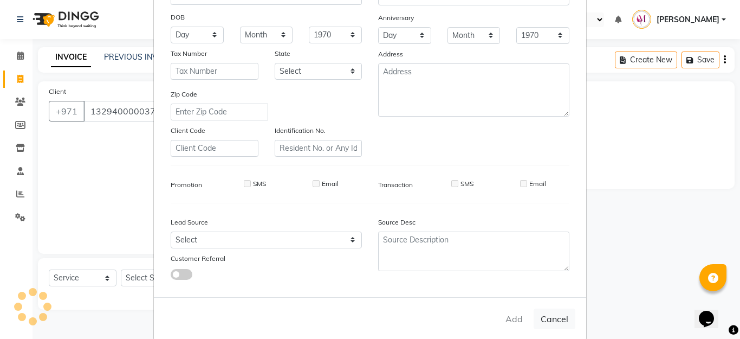
select select
checkbox input "false"
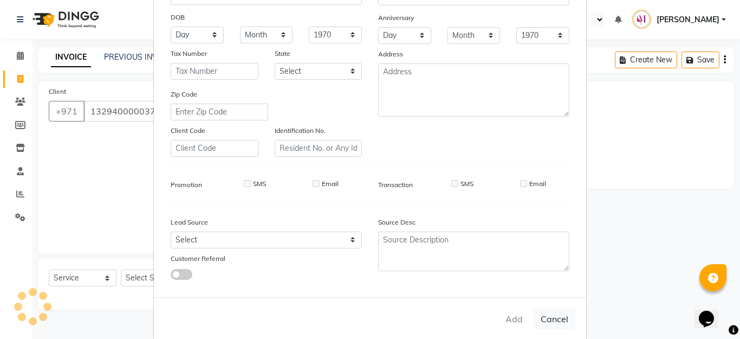
checkbox input "false"
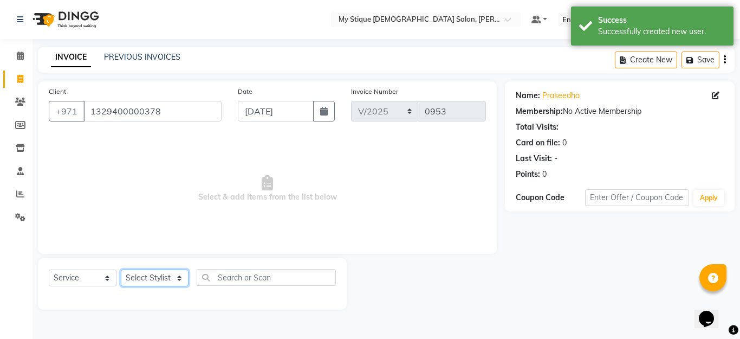
click at [165, 276] on select "Select Stylist [PERSON_NAME] Reshma [PERSON_NAME] Sales [PERSON_NAME] TEMP STAFF" at bounding box center [155, 277] width 68 height 17
select select "65420"
click at [121, 269] on select "Select Stylist [PERSON_NAME] Reshma [PERSON_NAME] Sales [PERSON_NAME] TEMP STAFF" at bounding box center [155, 277] width 68 height 17
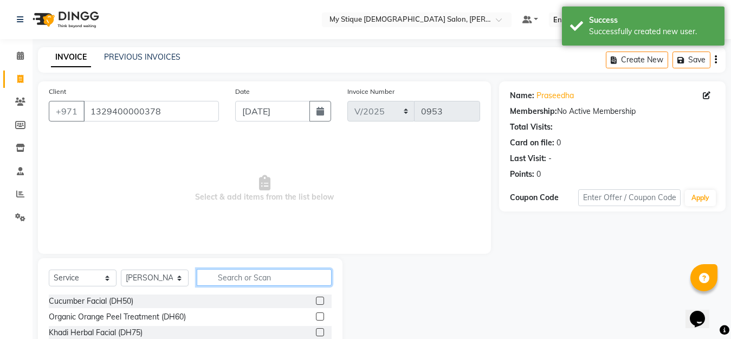
click at [232, 278] on input "text" at bounding box center [264, 277] width 135 height 17
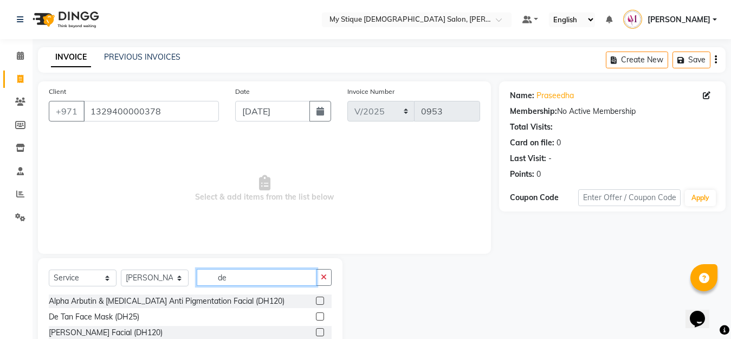
type input "de"
click at [316, 315] on label at bounding box center [320, 316] width 8 height 8
click at [316, 315] on input "checkbox" at bounding box center [319, 316] width 7 height 7
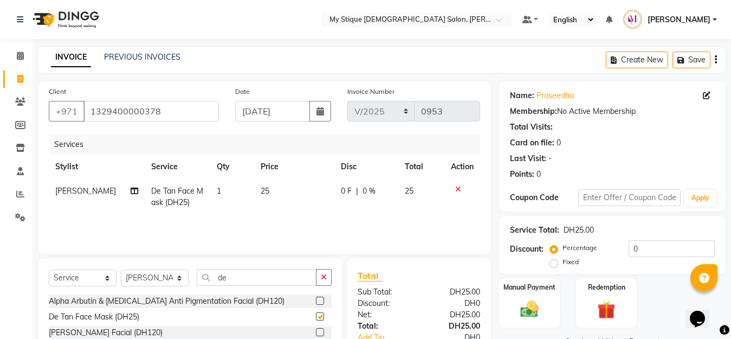
checkbox input "false"
click at [265, 277] on input "de" at bounding box center [257, 277] width 120 height 17
type input "d"
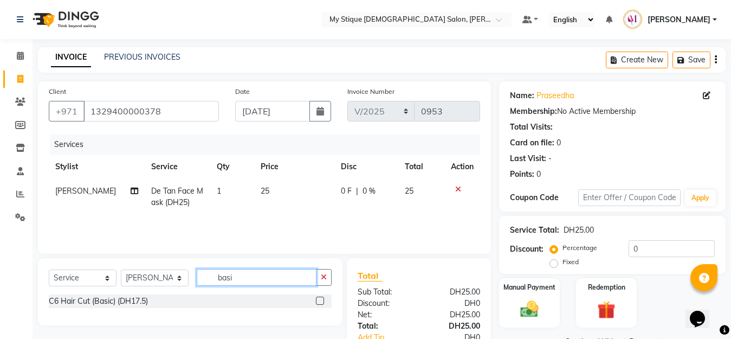
type input "basi"
click at [113, 276] on select "Select Service Product Membership Package Voucher Prepaid Gift Card" at bounding box center [83, 277] width 68 height 17
select select "package"
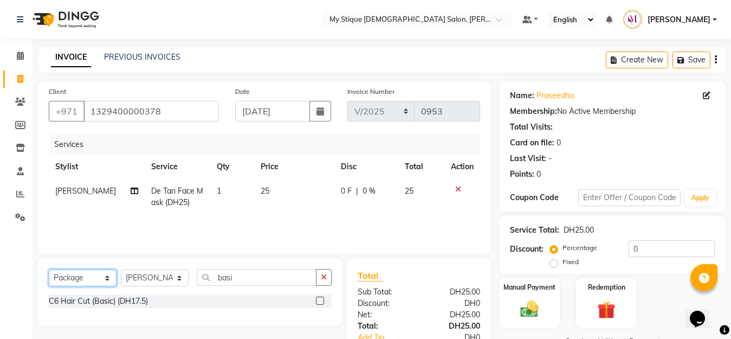
click at [49, 269] on select "Select Service Product Membership Package Voucher Prepaid Gift Card" at bounding box center [83, 277] width 68 height 17
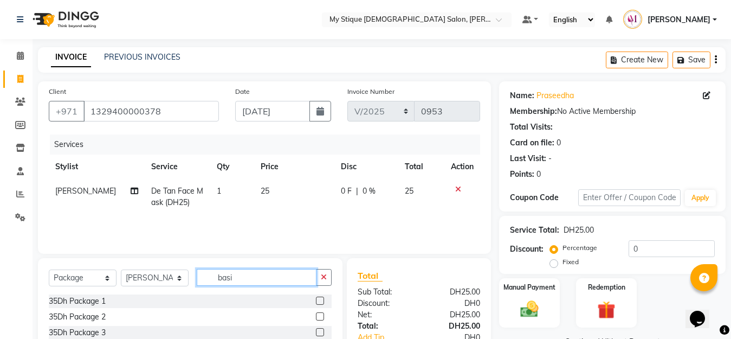
click at [243, 281] on input "basi" at bounding box center [257, 277] width 120 height 17
type input "basic"
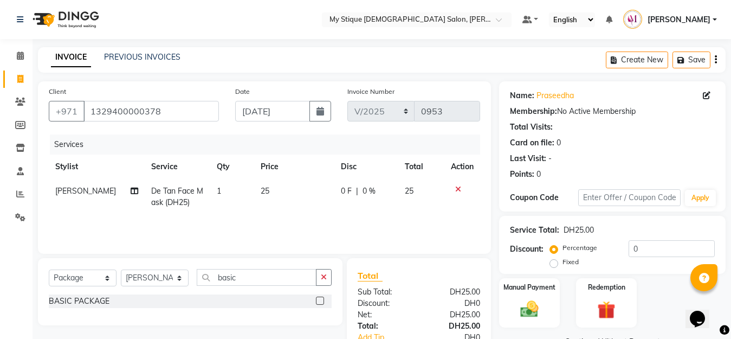
click at [322, 299] on label at bounding box center [320, 300] width 8 height 8
click at [322, 299] on input "checkbox" at bounding box center [319, 300] width 7 height 7
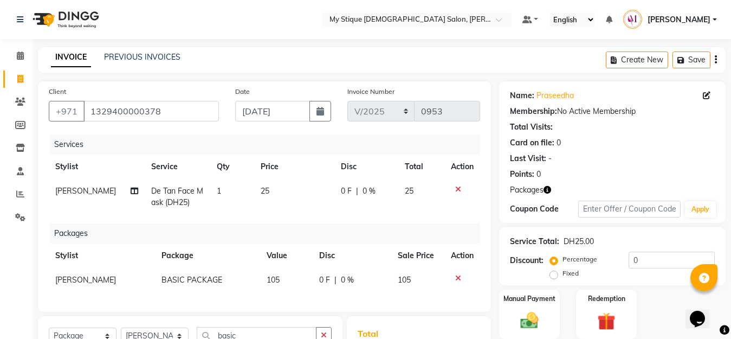
checkbox input "false"
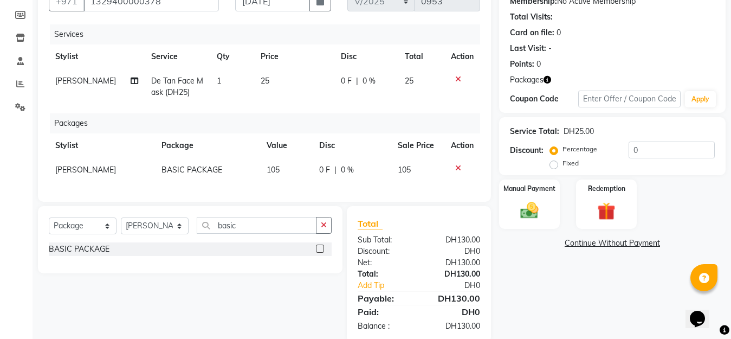
scroll to position [139, 0]
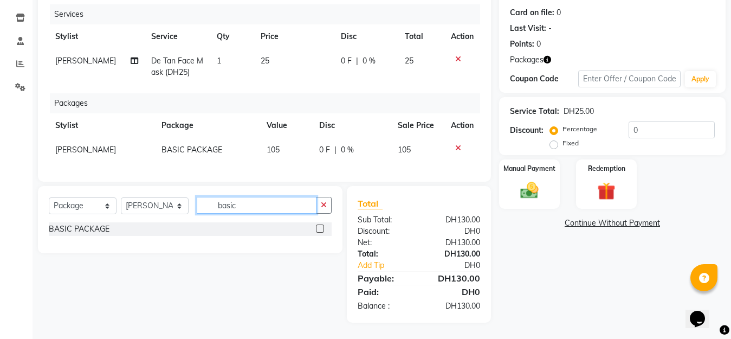
click at [284, 204] on input "basic" at bounding box center [257, 205] width 120 height 17
type input "b"
type input "h"
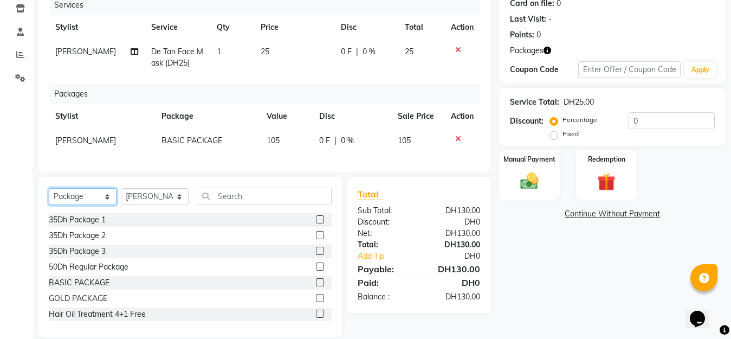
click at [104, 204] on select "Select Service Product Membership Package Voucher Prepaid Gift Card" at bounding box center [83, 196] width 68 height 17
select select "service"
click at [49, 197] on select "Select Service Product Membership Package Voucher Prepaid Gift Card" at bounding box center [83, 196] width 68 height 17
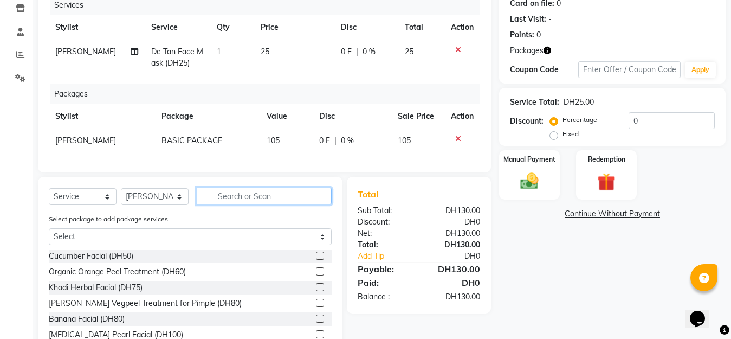
click at [228, 204] on input "text" at bounding box center [264, 195] width 135 height 17
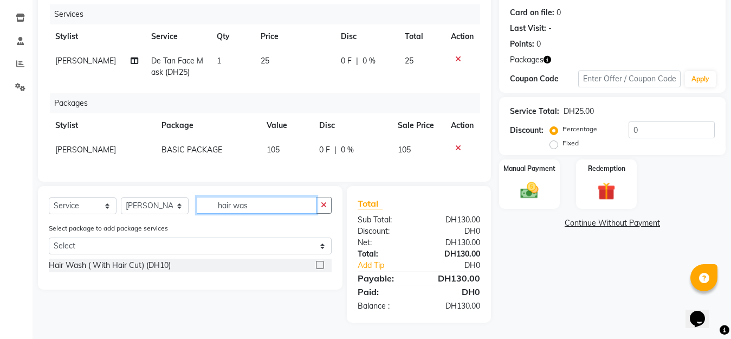
type input "hair was"
click at [320, 266] on label at bounding box center [320, 265] width 8 height 8
click at [320, 266] on input "checkbox" at bounding box center [319, 265] width 7 height 7
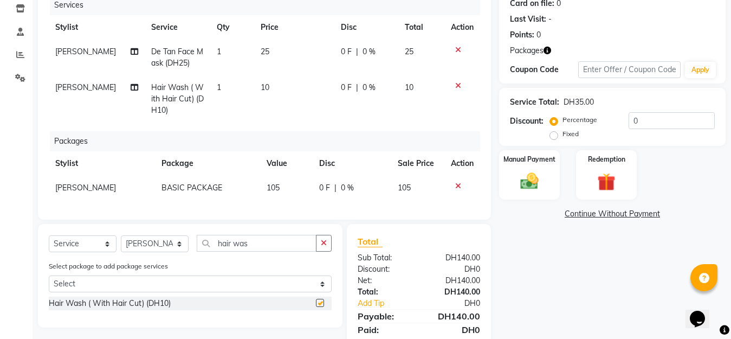
checkbox input "false"
click at [546, 173] on div "Manual Payment" at bounding box center [529, 174] width 63 height 51
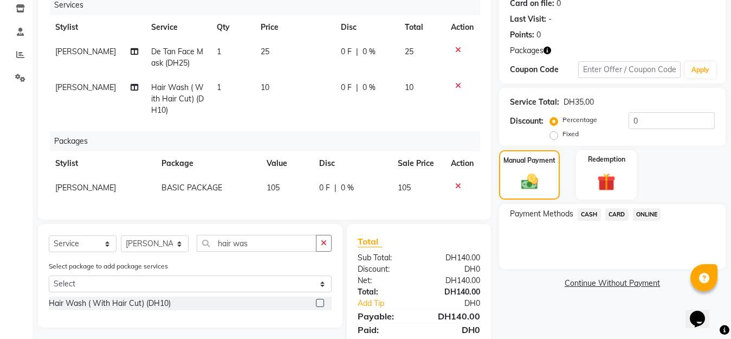
click at [586, 218] on span "CASH" at bounding box center [589, 214] width 23 height 12
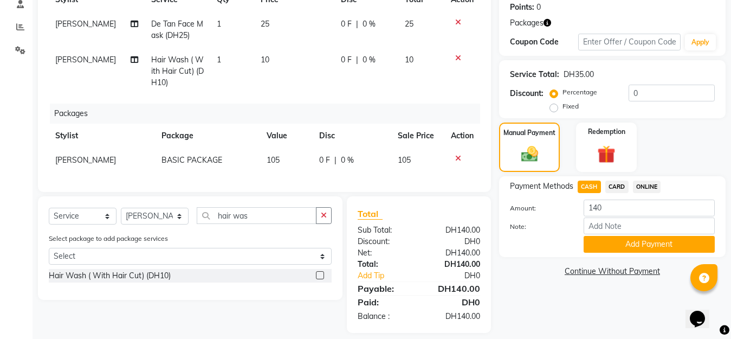
scroll to position [186, 0]
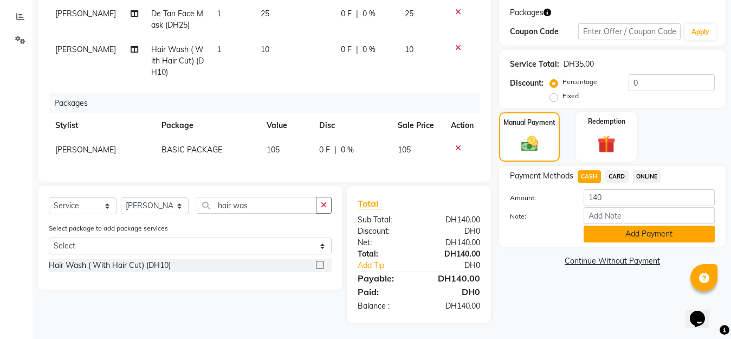
click at [651, 228] on button "Add Payment" at bounding box center [649, 233] width 131 height 17
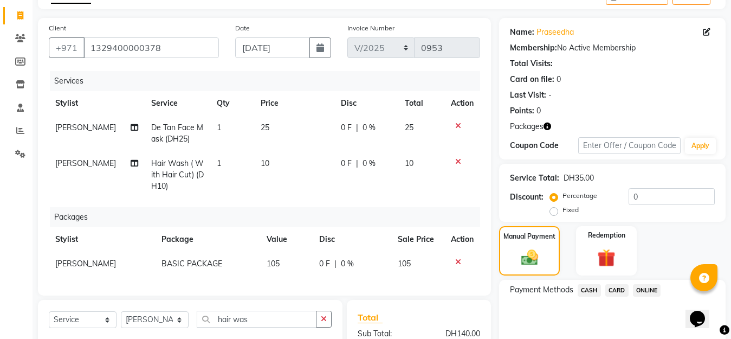
scroll to position [225, 0]
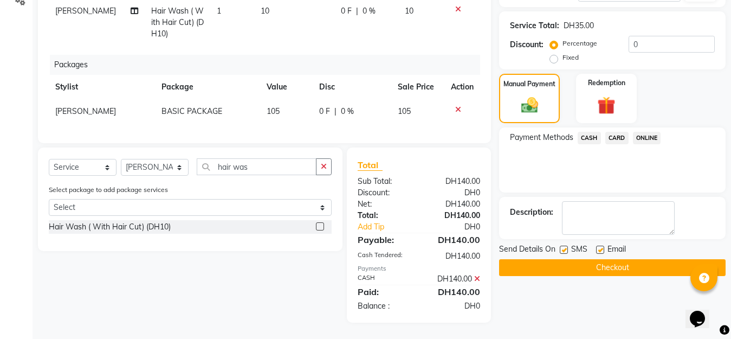
click at [638, 259] on button "Checkout" at bounding box center [612, 267] width 226 height 17
